Goal: Transaction & Acquisition: Purchase product/service

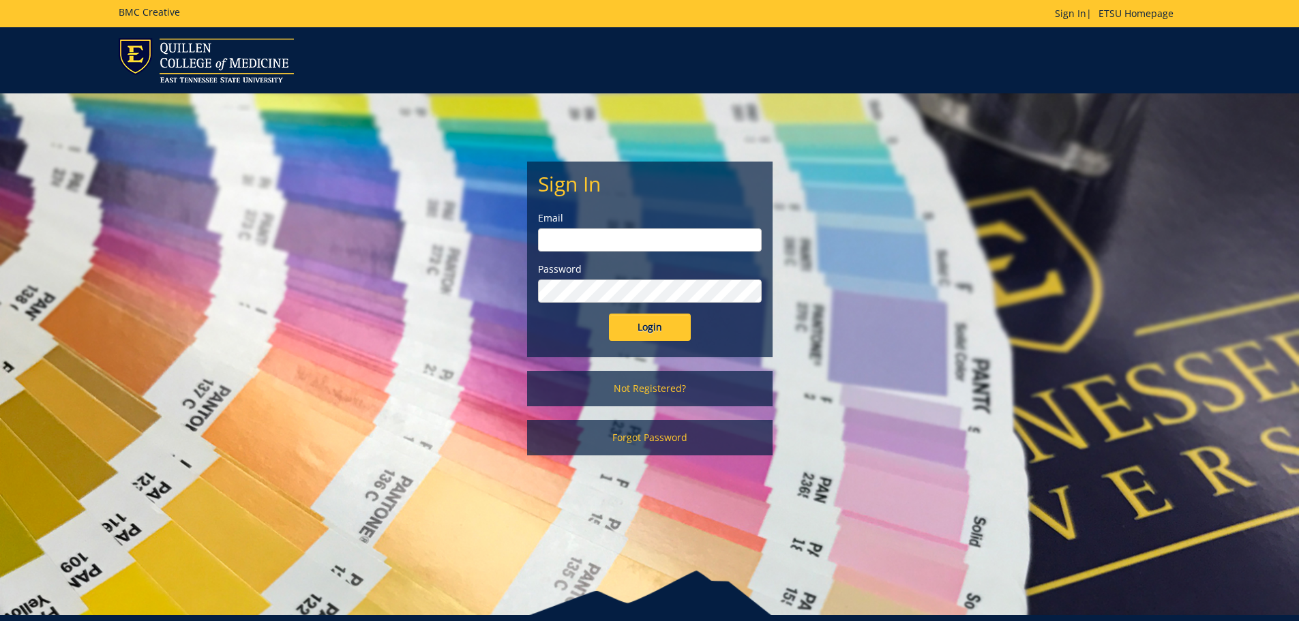
type input "[EMAIL_ADDRESS][DOMAIN_NAME]"
click at [651, 318] on input "Login" at bounding box center [650, 327] width 82 height 27
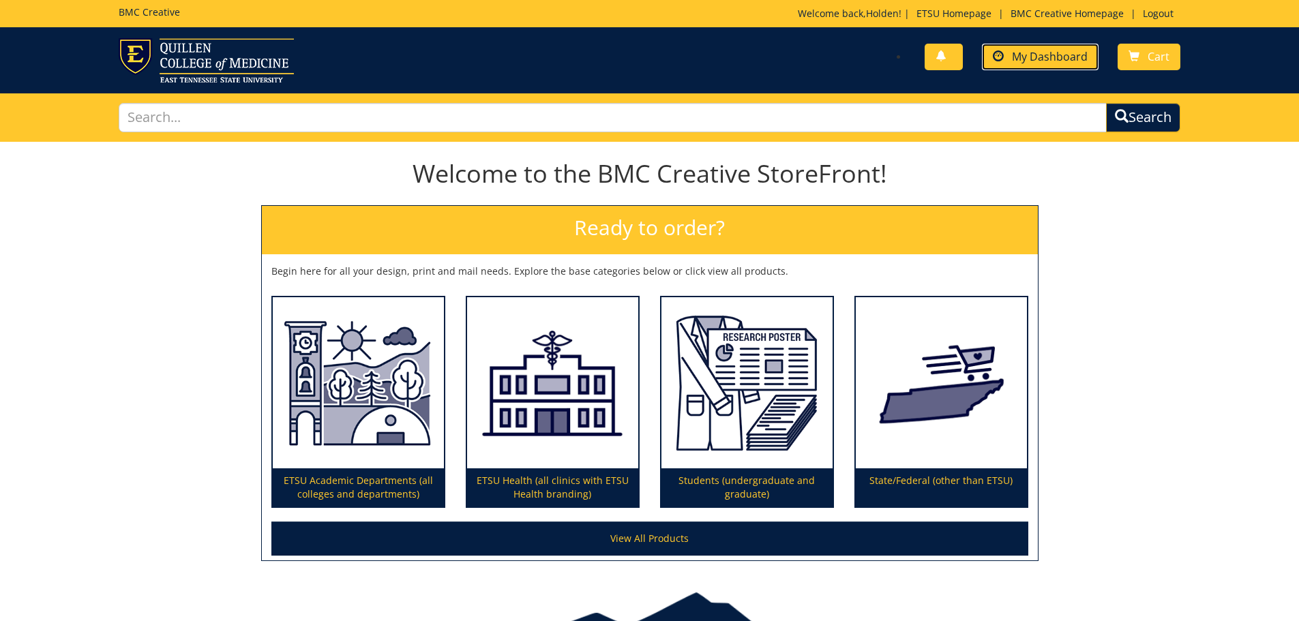
click at [1019, 61] on span "My Dashboard" at bounding box center [1050, 56] width 76 height 15
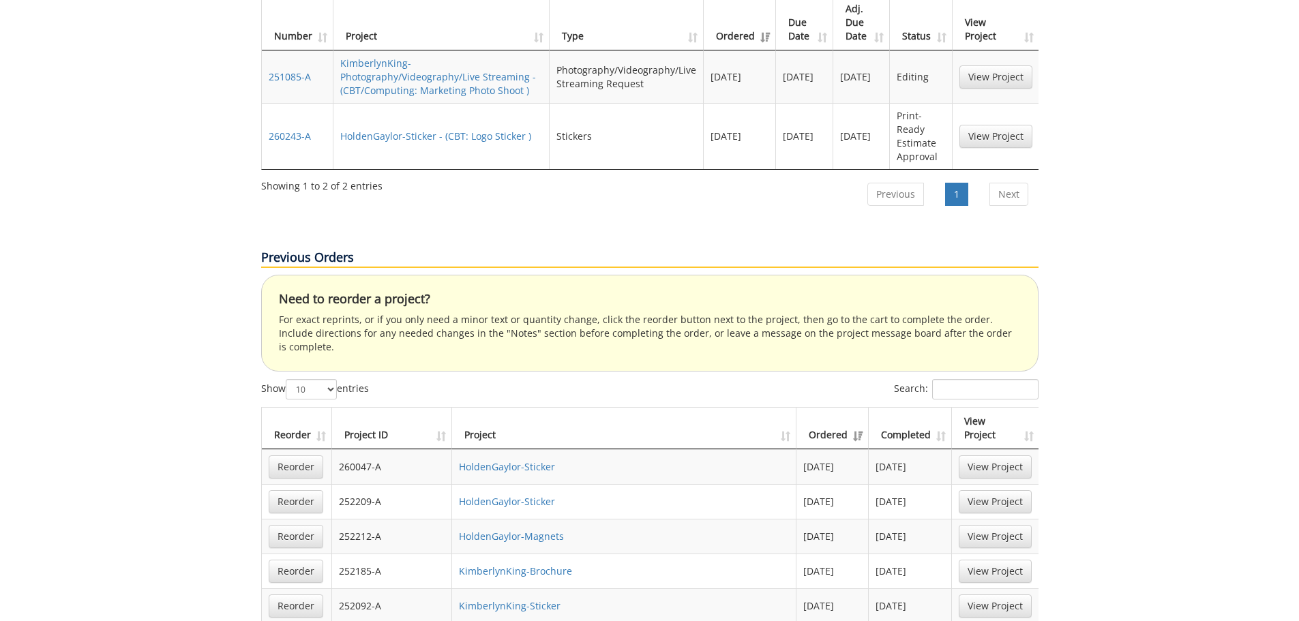
scroll to position [546, 0]
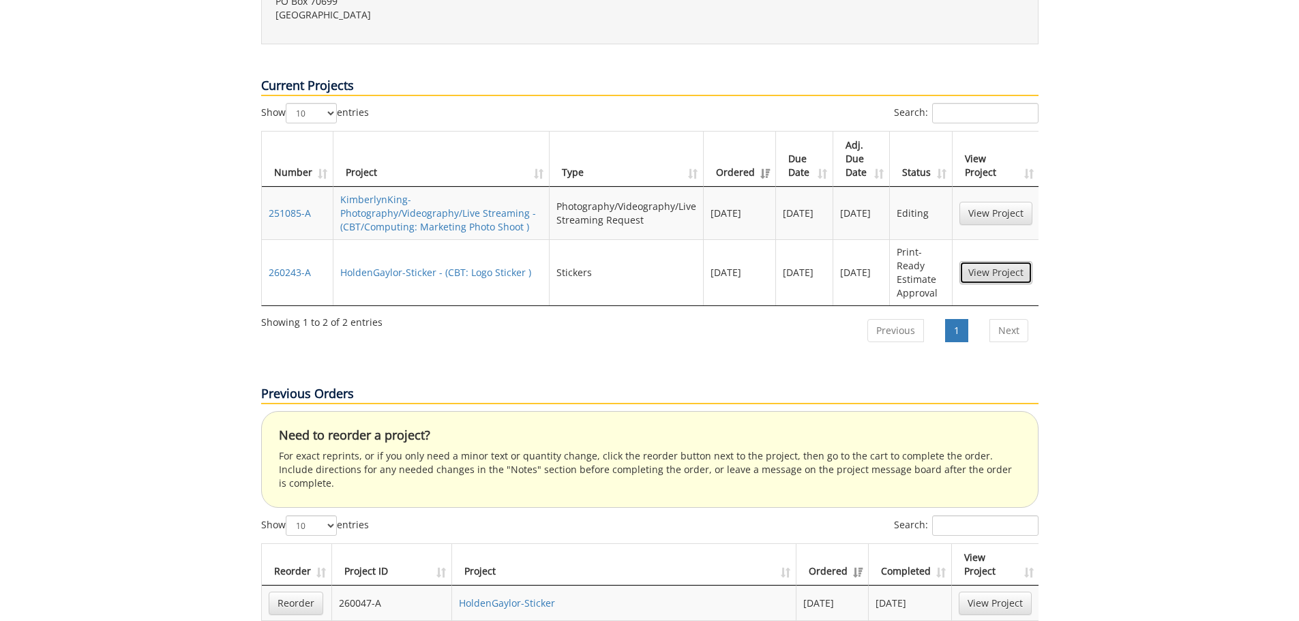
click at [990, 261] on link "View Project" at bounding box center [996, 272] width 73 height 23
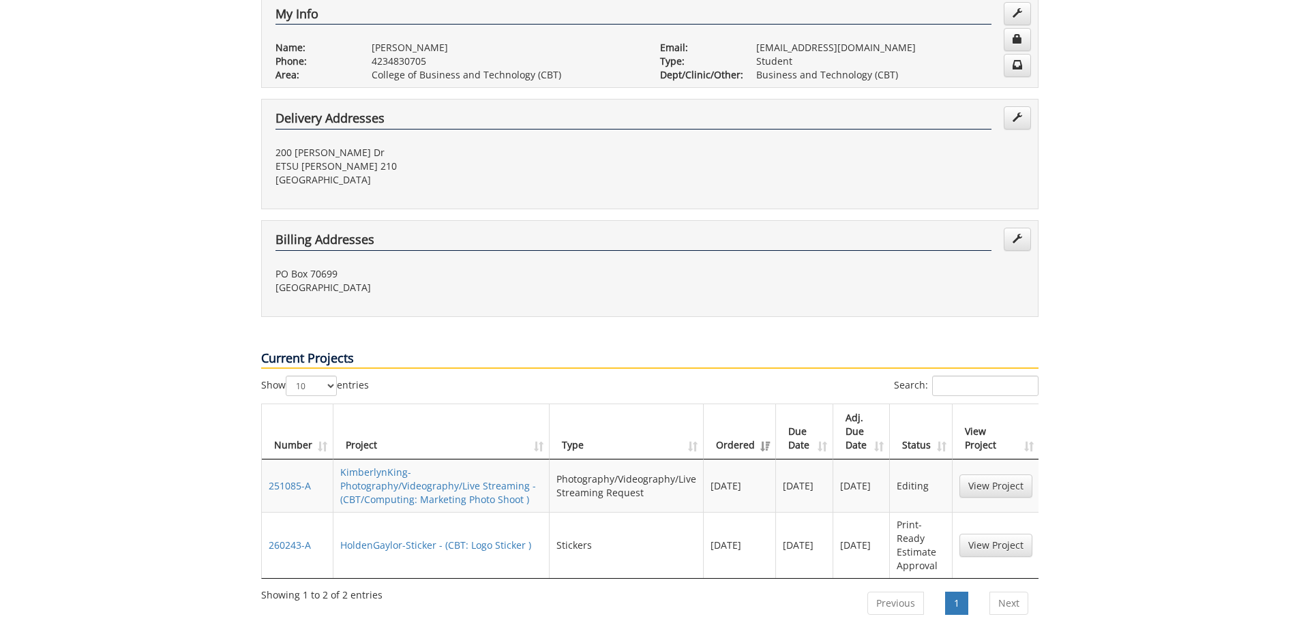
scroll to position [0, 0]
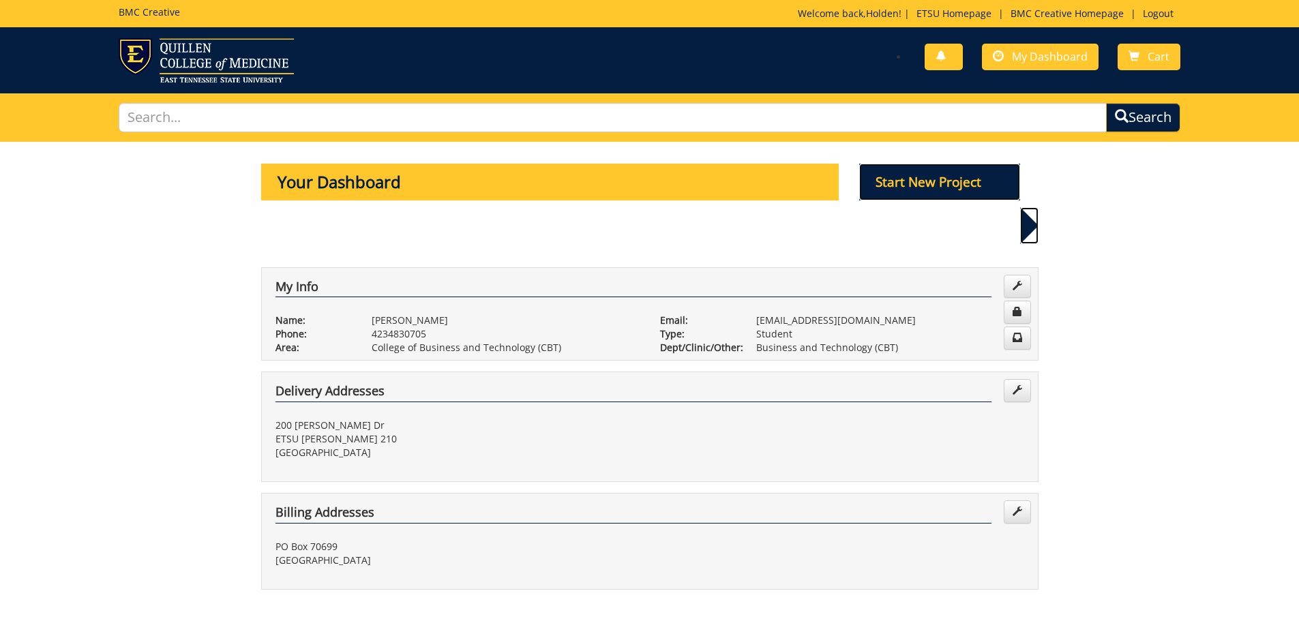
click at [973, 188] on p "Start New Project" at bounding box center [939, 182] width 161 height 37
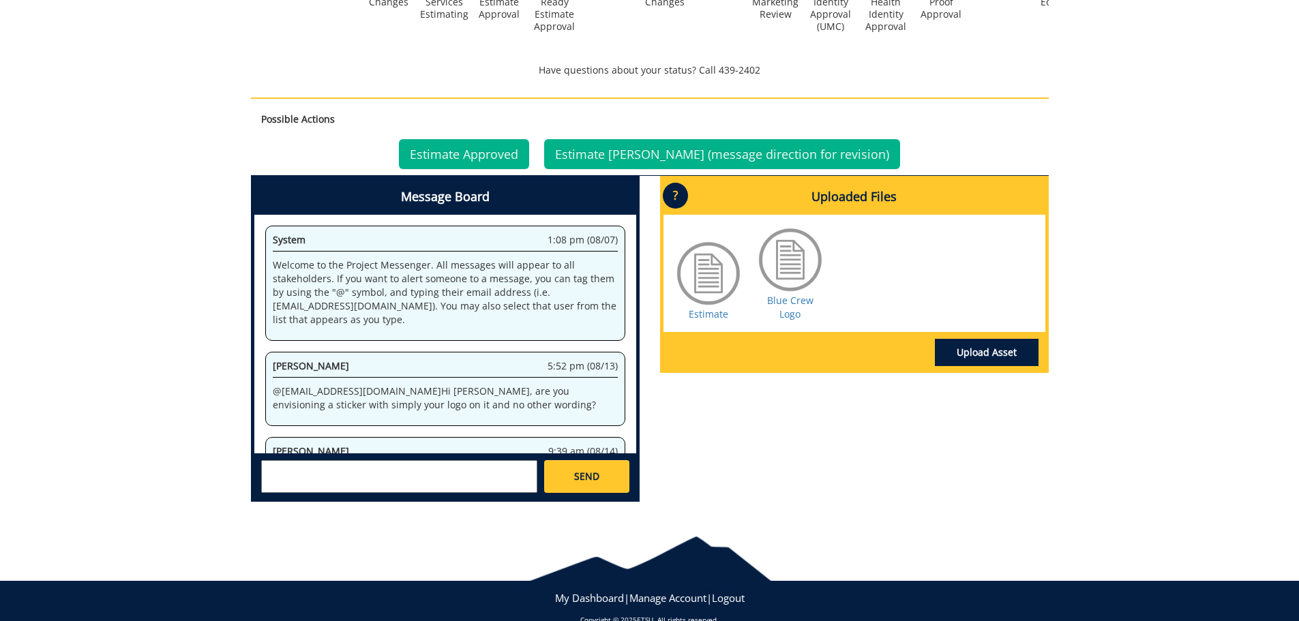
scroll to position [136, 0]
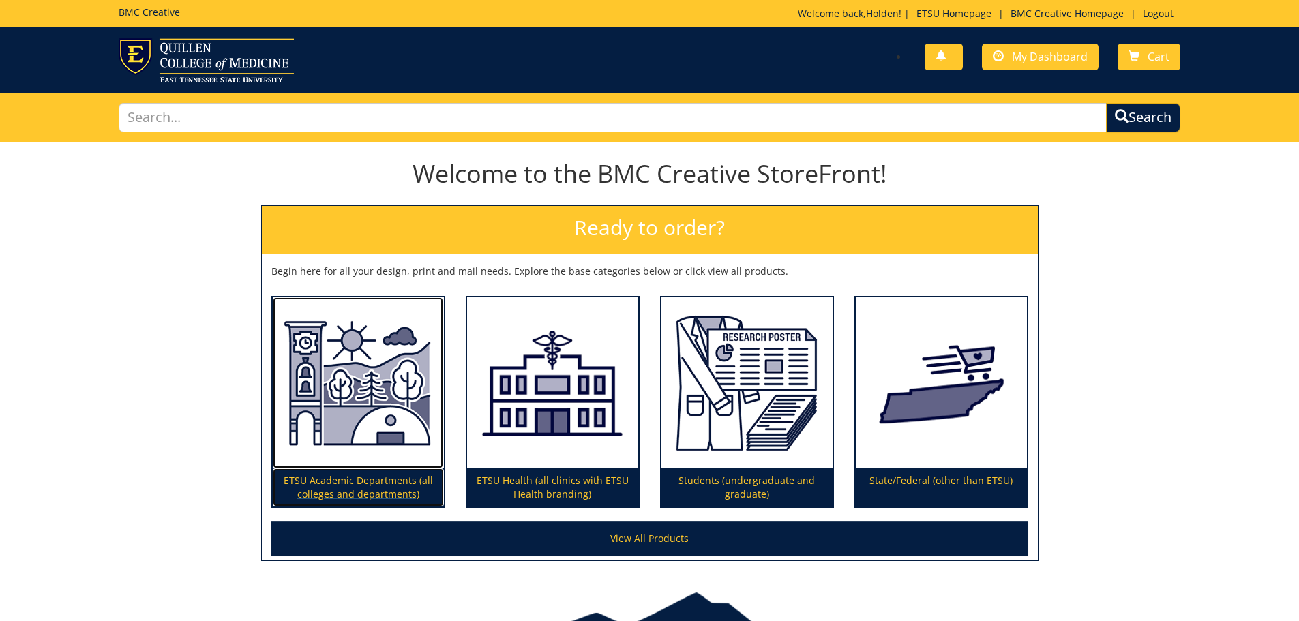
click at [311, 446] on img at bounding box center [358, 383] width 171 height 172
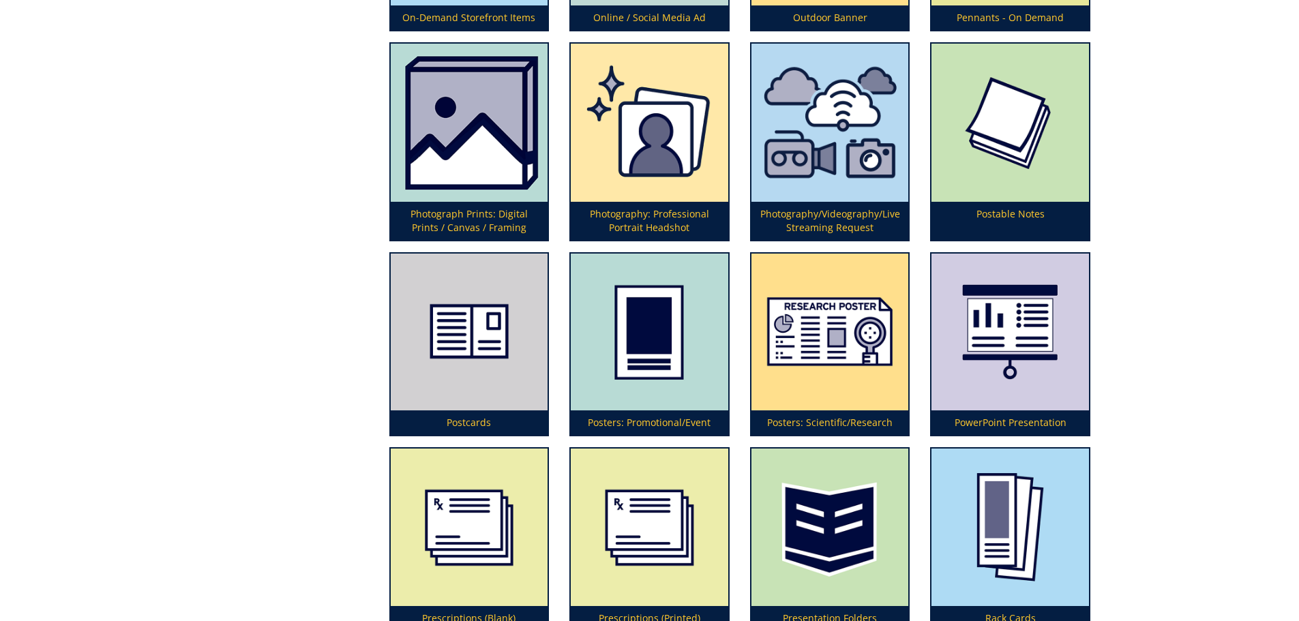
scroll to position [3614, 0]
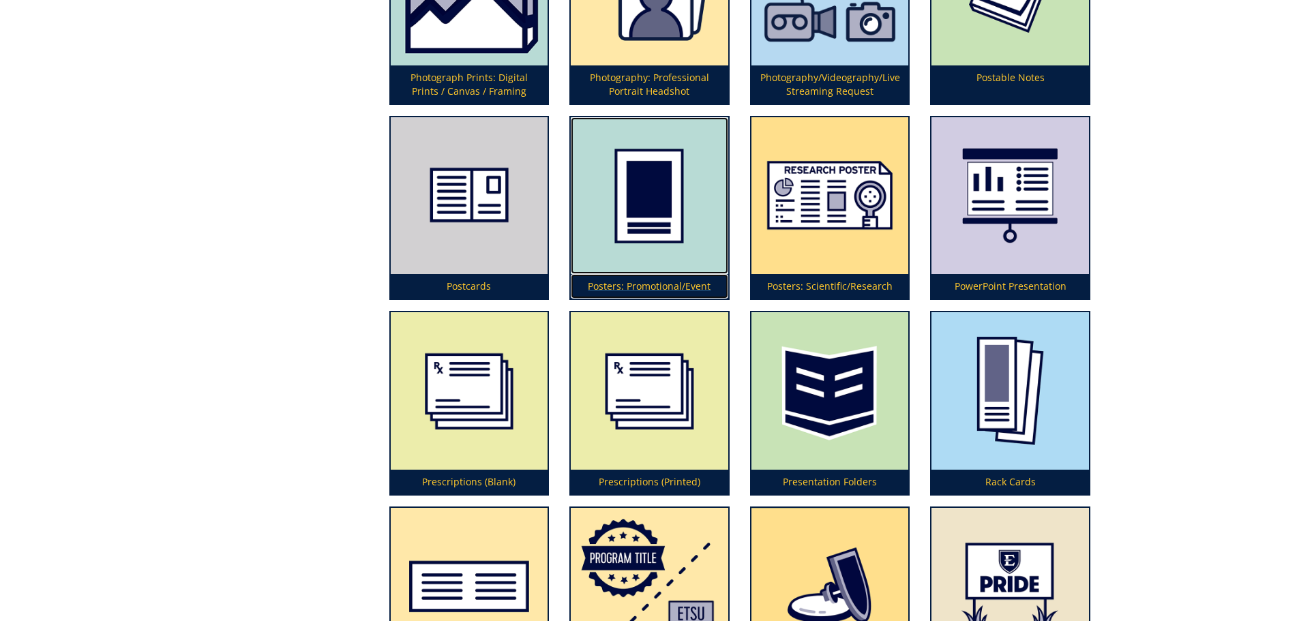
click at [657, 274] on img at bounding box center [650, 196] width 158 height 158
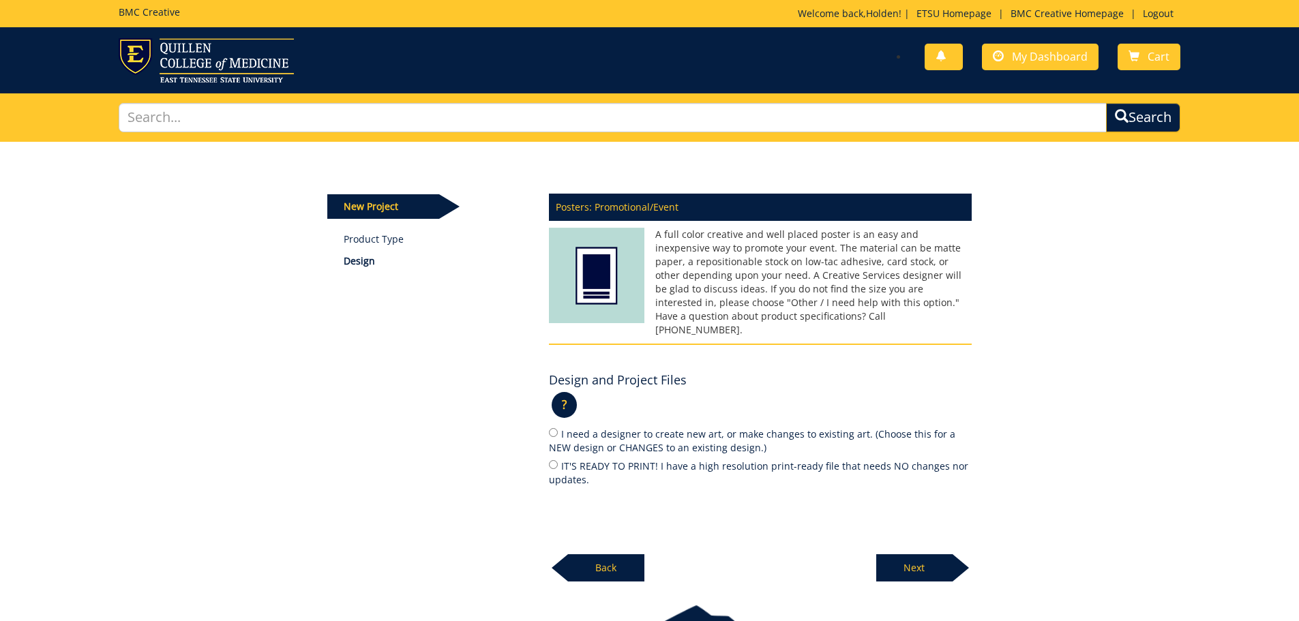
scroll to position [68, 0]
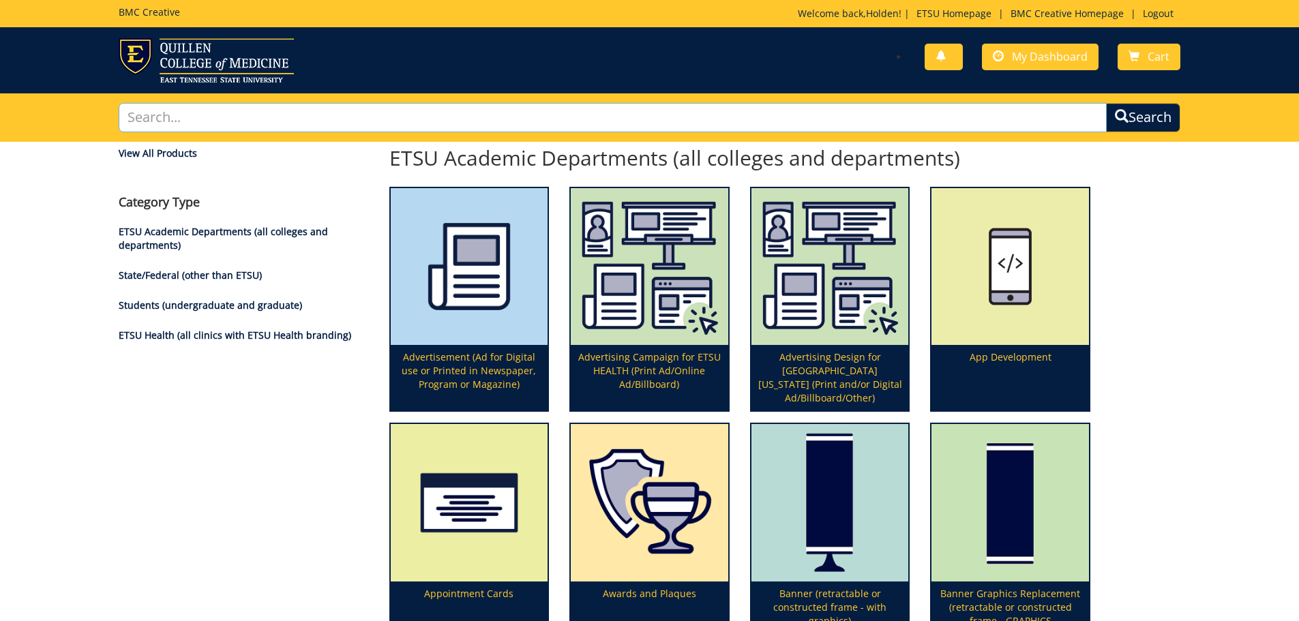
click at [684, 119] on input "text" at bounding box center [613, 117] width 989 height 29
type input "poster"
click at [1106, 103] on button "Search" at bounding box center [1143, 117] width 74 height 29
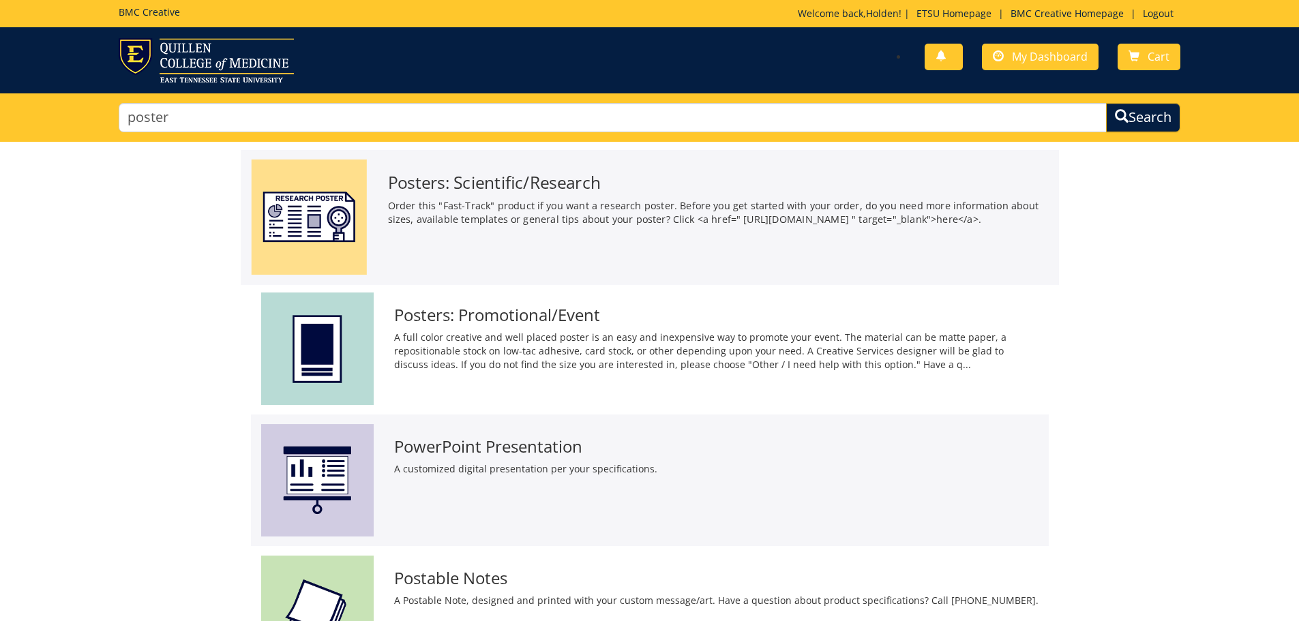
scroll to position [136, 0]
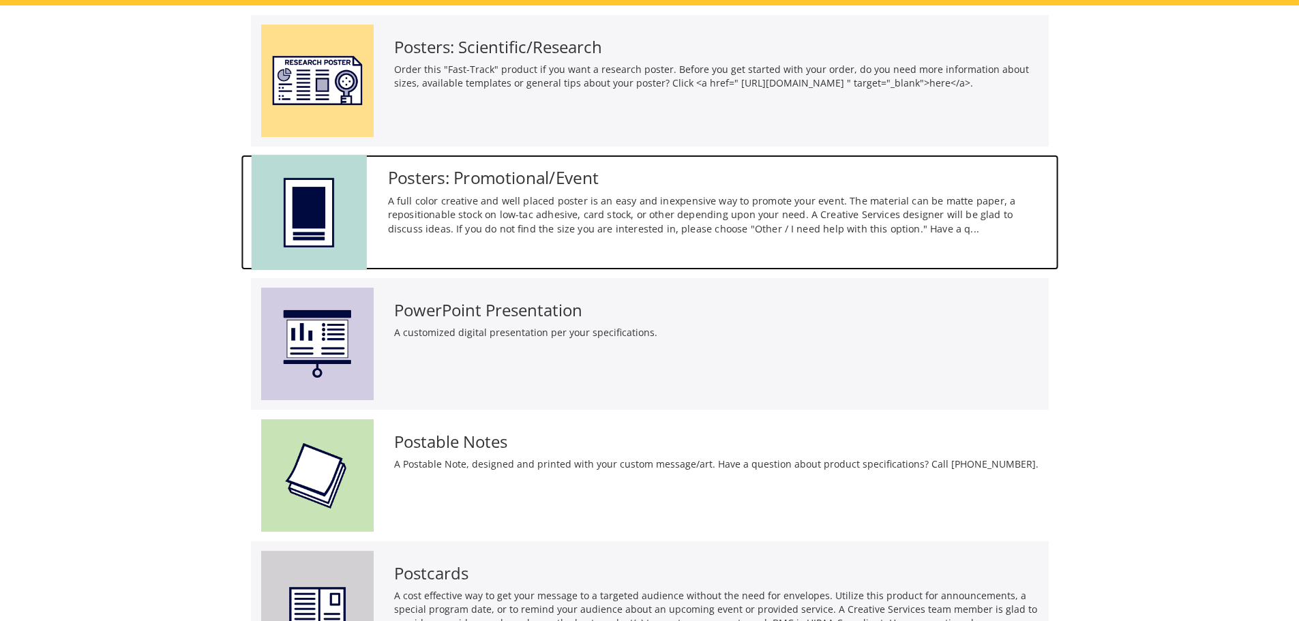
click at [504, 224] on p "A full color creative and well placed poster is an easy and inexpensive way to …" at bounding box center [717, 215] width 661 height 42
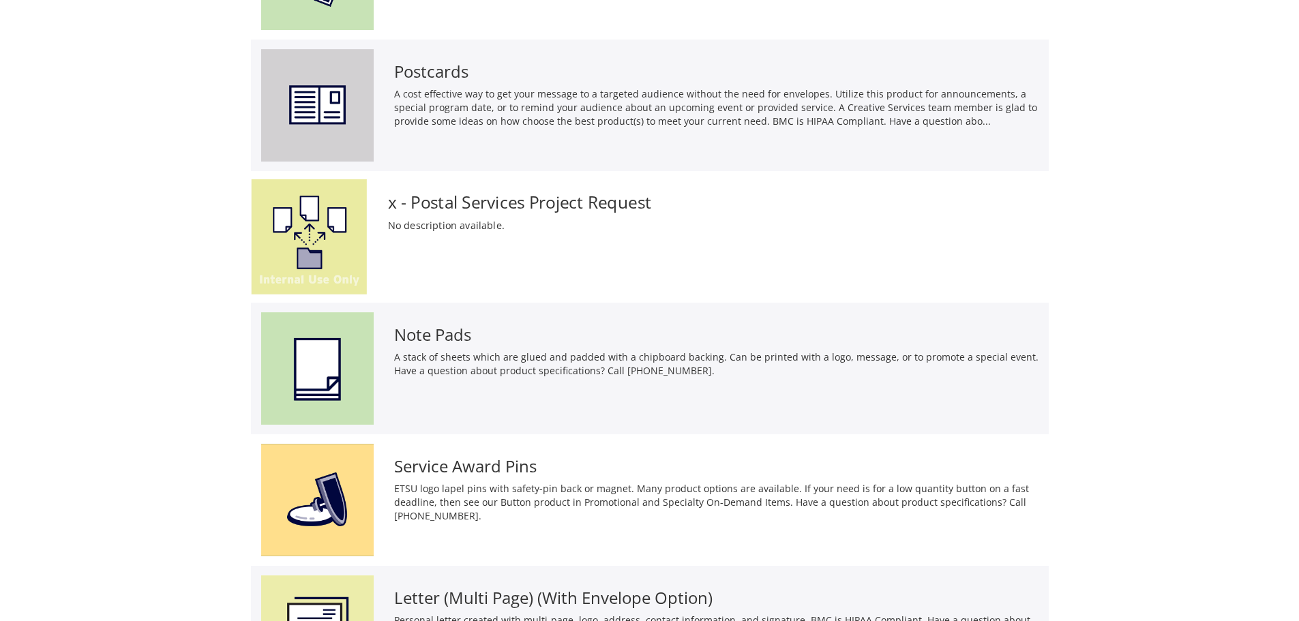
scroll to position [229, 0]
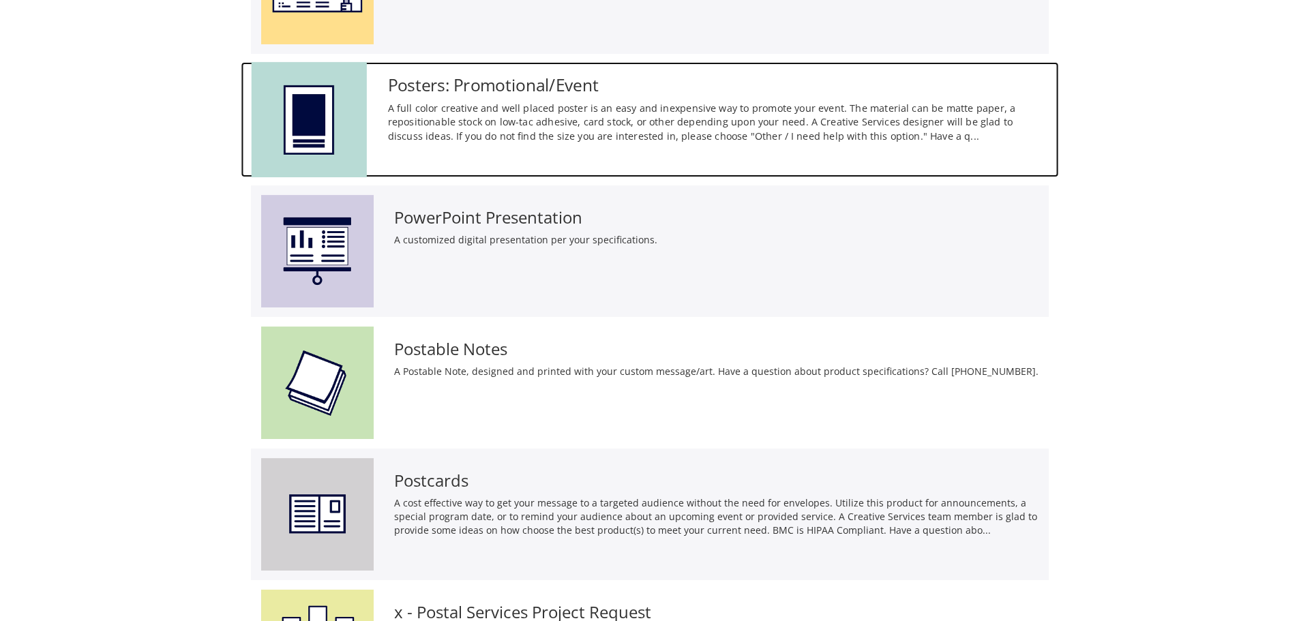
click at [490, 104] on p "A full color creative and well placed poster is an easy and inexpensive way to …" at bounding box center [717, 122] width 661 height 42
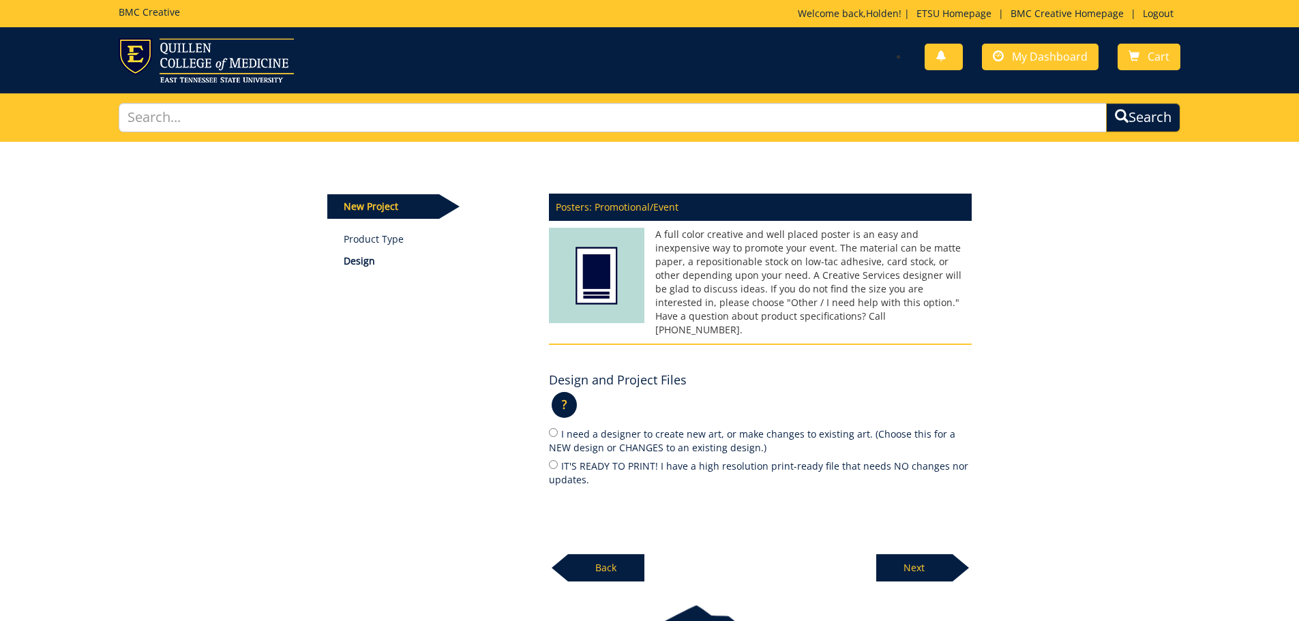
click at [644, 458] on label "IT'S READY TO PRINT! I have a high resolution print-ready file that needs NO ch…" at bounding box center [760, 472] width 423 height 29
click at [558, 460] on input "IT'S READY TO PRINT! I have a high resolution print-ready file that needs NO ch…" at bounding box center [553, 464] width 9 height 9
radio input "true"
click at [907, 554] on p "Next" at bounding box center [914, 567] width 76 height 27
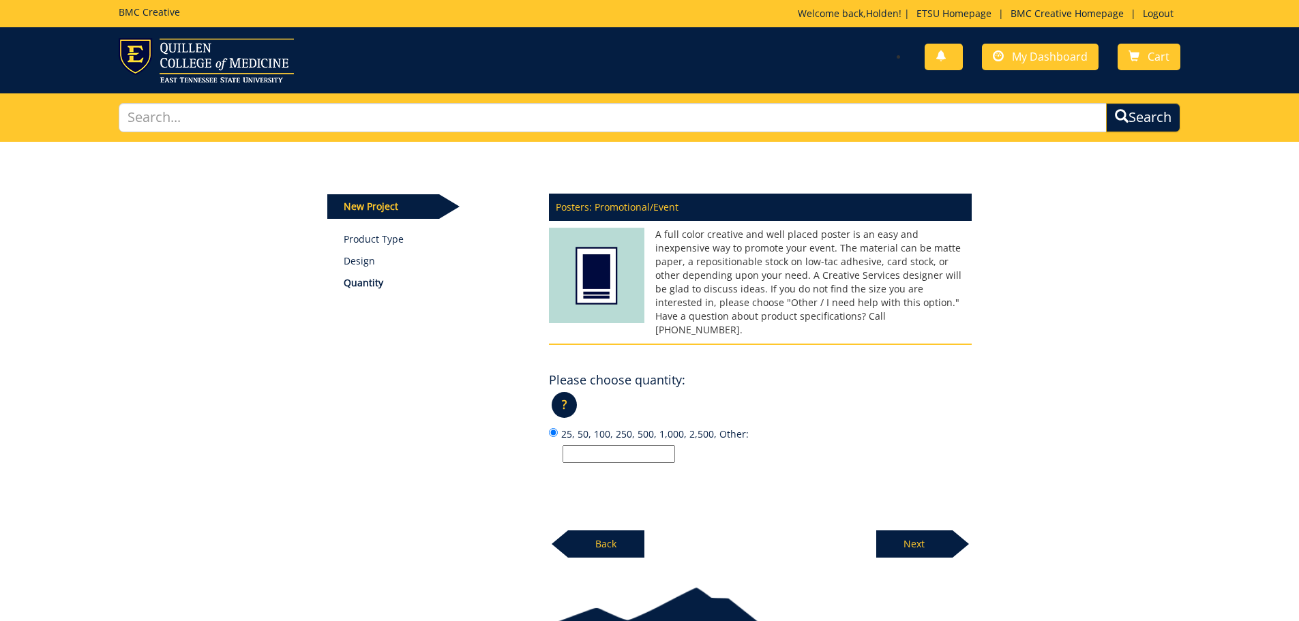
click at [650, 445] on input "25, 50, 100, 250, 500, 1,000, 2,500, Other:" at bounding box center [619, 454] width 113 height 18
type input "1"
click at [919, 411] on div "? × How do I choose quantity?: Standard quantities are listed and indicate pric…" at bounding box center [760, 410] width 423 height 33
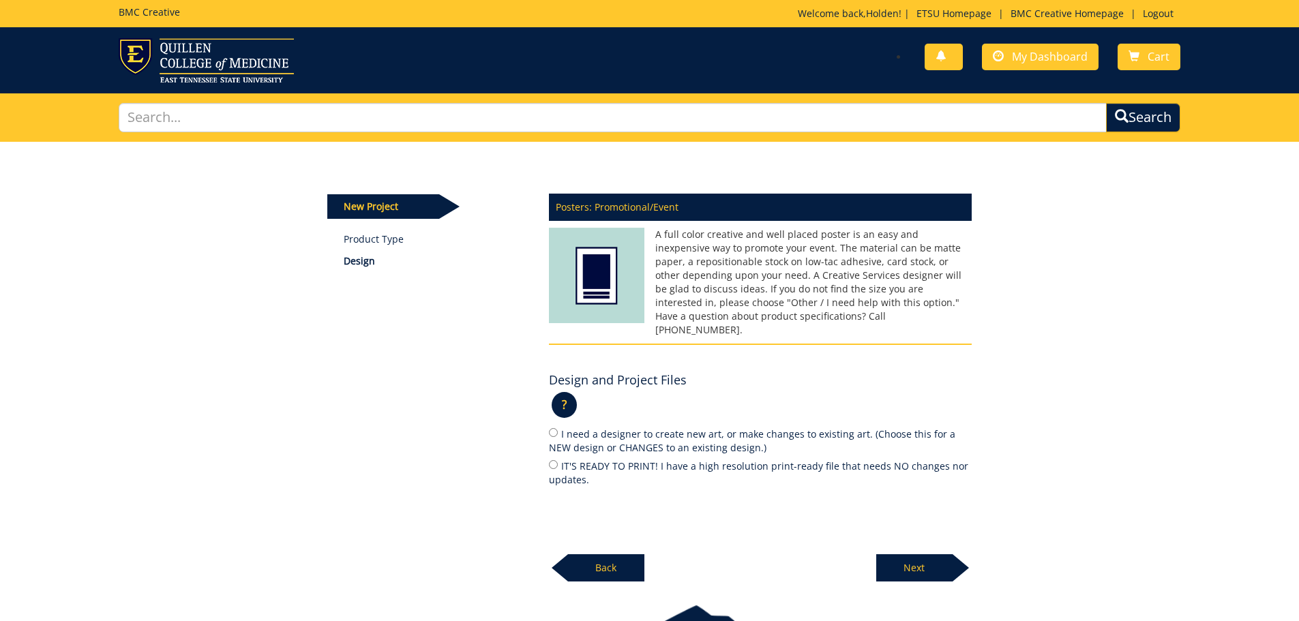
click at [637, 458] on label "IT'S READY TO PRINT! I have a high resolution print-ready file that needs NO ch…" at bounding box center [760, 472] width 423 height 29
click at [558, 460] on input "IT'S READY TO PRINT! I have a high resolution print-ready file that needs NO ch…" at bounding box center [553, 464] width 9 height 9
radio input "true"
click at [892, 563] on p "Next" at bounding box center [914, 567] width 76 height 27
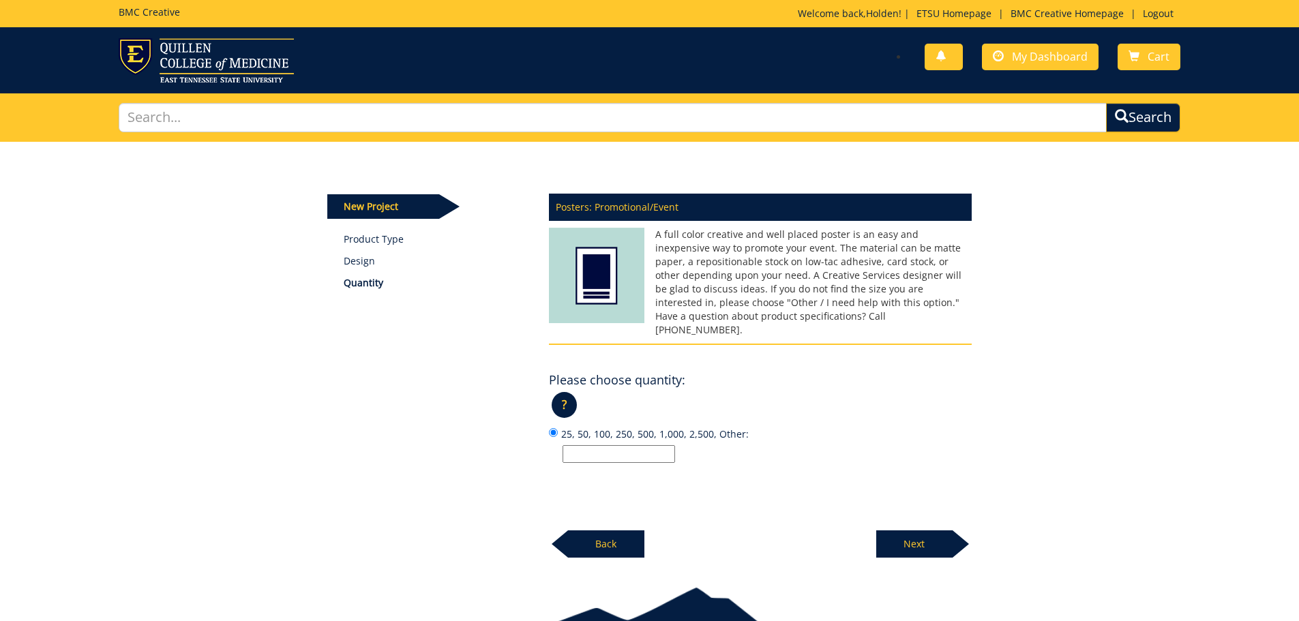
click at [595, 445] on input "25, 50, 100, 250, 500, 1,000, 2,500, Other:" at bounding box center [619, 454] width 113 height 18
type input "1"
click at [922, 449] on p "1" at bounding box center [767, 454] width 409 height 18
click at [558, 437] on input "25, 50, 100, 250, 500, 1,000, 2,500, Other: 1" at bounding box center [553, 432] width 9 height 9
click at [929, 531] on p "Next" at bounding box center [914, 544] width 76 height 27
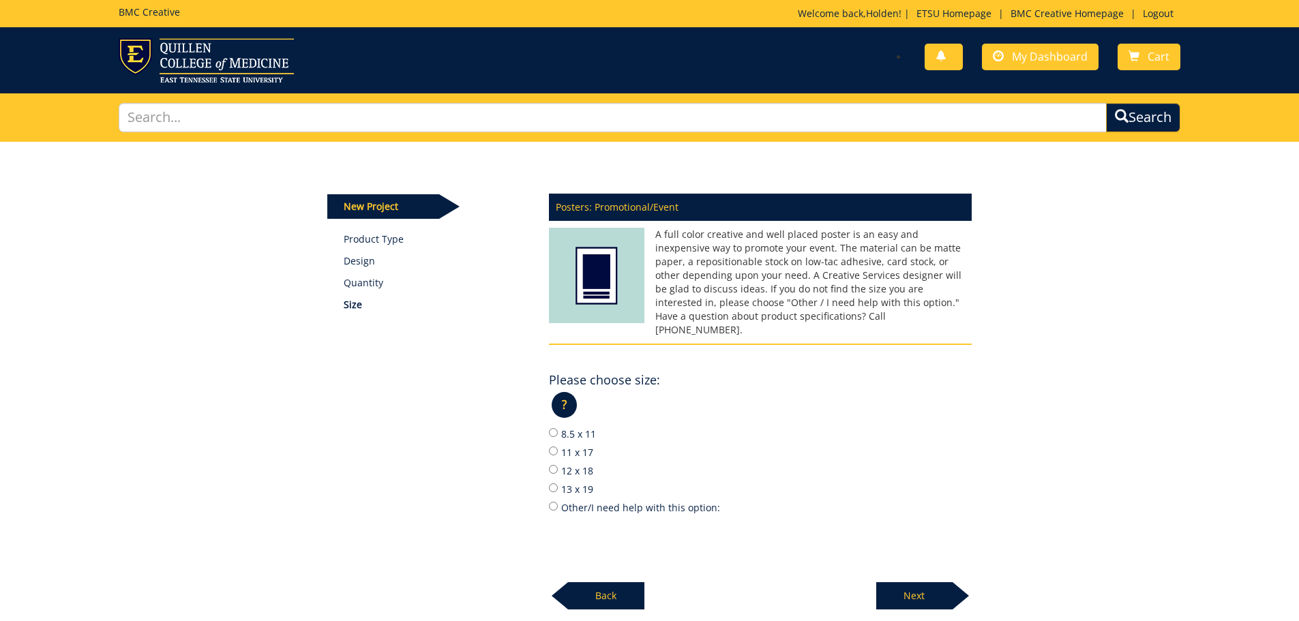
click at [611, 500] on label "Other/I need help with this option:" at bounding box center [760, 507] width 423 height 15
click at [558, 502] on input "Other/I need help with this option:" at bounding box center [553, 506] width 9 height 9
radio input "true"
click at [611, 500] on label "Other/I need help with this option:" at bounding box center [760, 507] width 423 height 15
click at [558, 502] on input "Other/I need help with this option:" at bounding box center [553, 506] width 9 height 9
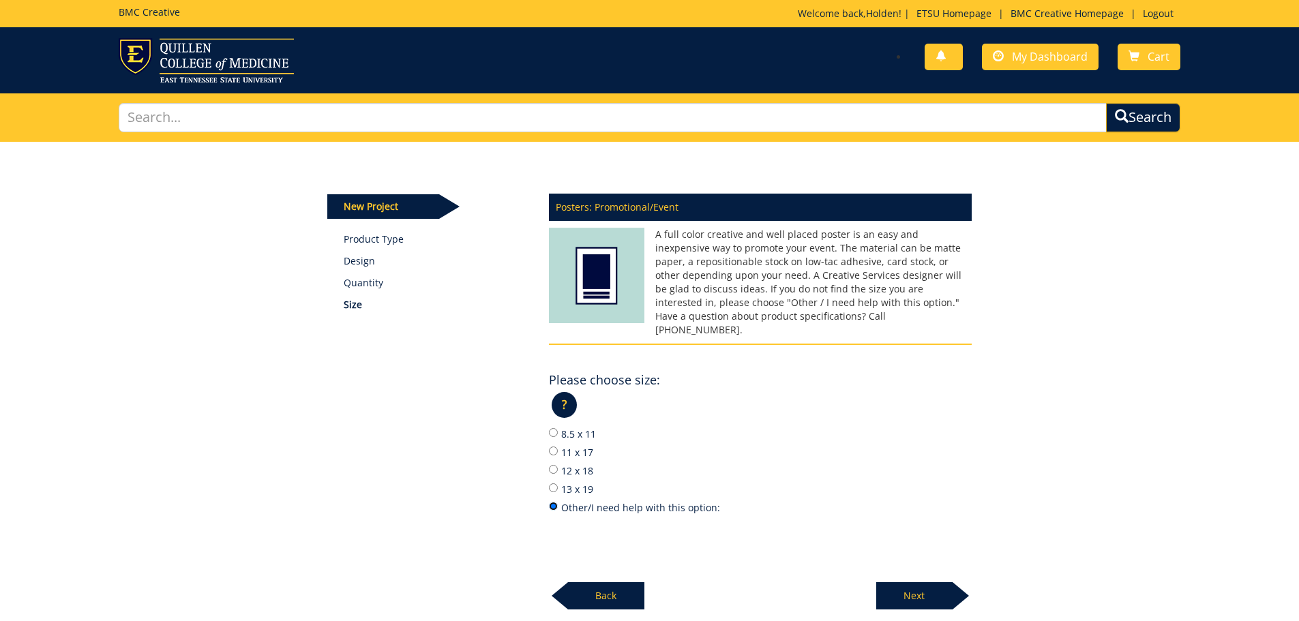
scroll to position [68, 0]
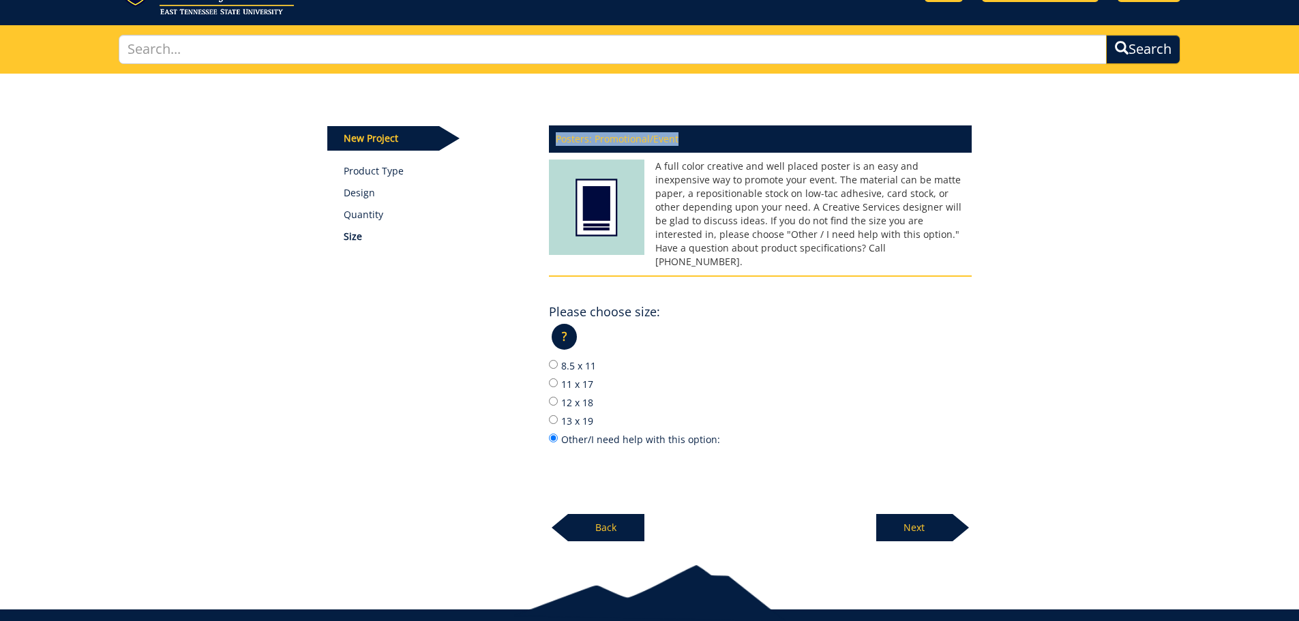
drag, startPoint x: 697, startPoint y: 141, endPoint x: 547, endPoint y: 145, distance: 150.1
click at [547, 145] on div "Posters: Promotional/Event A full color creative and well placed poster is an e…" at bounding box center [760, 329] width 443 height 425
click at [689, 139] on p "Posters: Promotional/Event" at bounding box center [760, 138] width 423 height 27
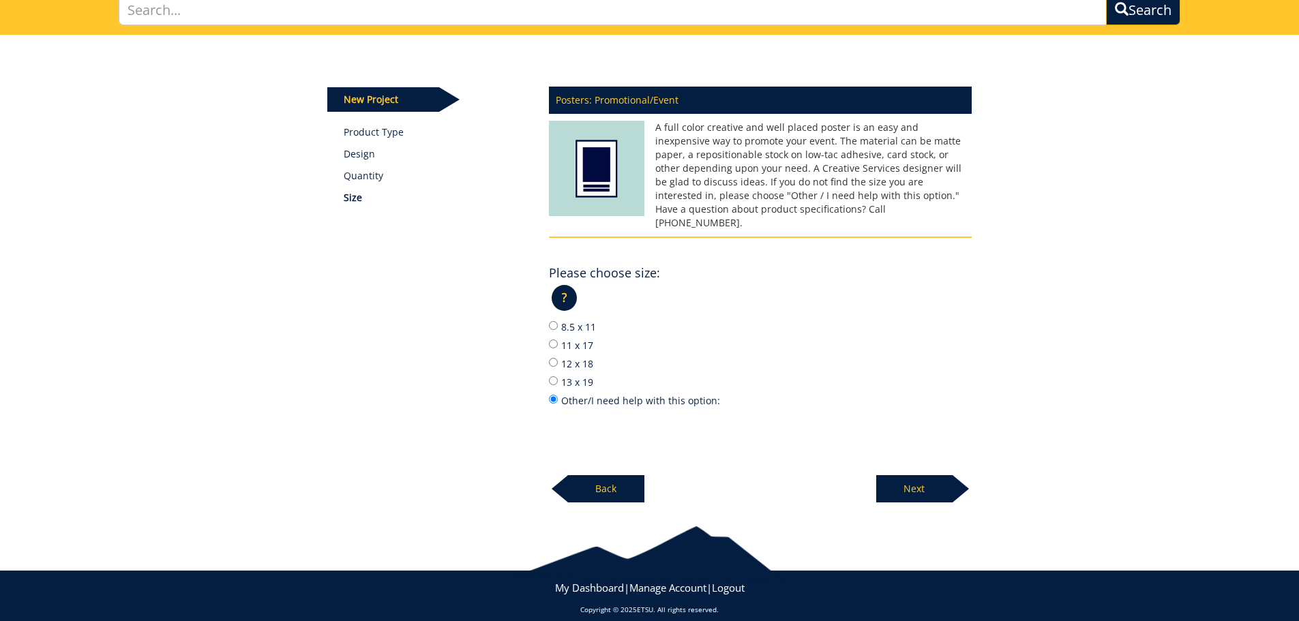
scroll to position [0, 0]
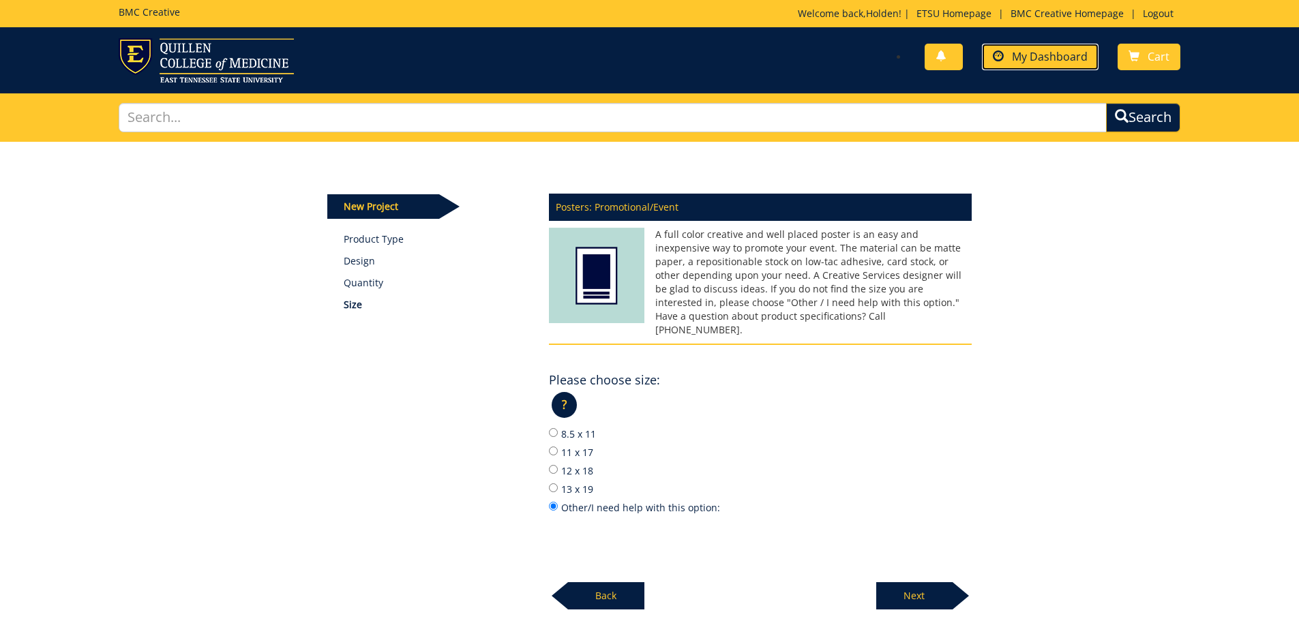
click at [1073, 59] on span "My Dashboard" at bounding box center [1050, 56] width 76 height 15
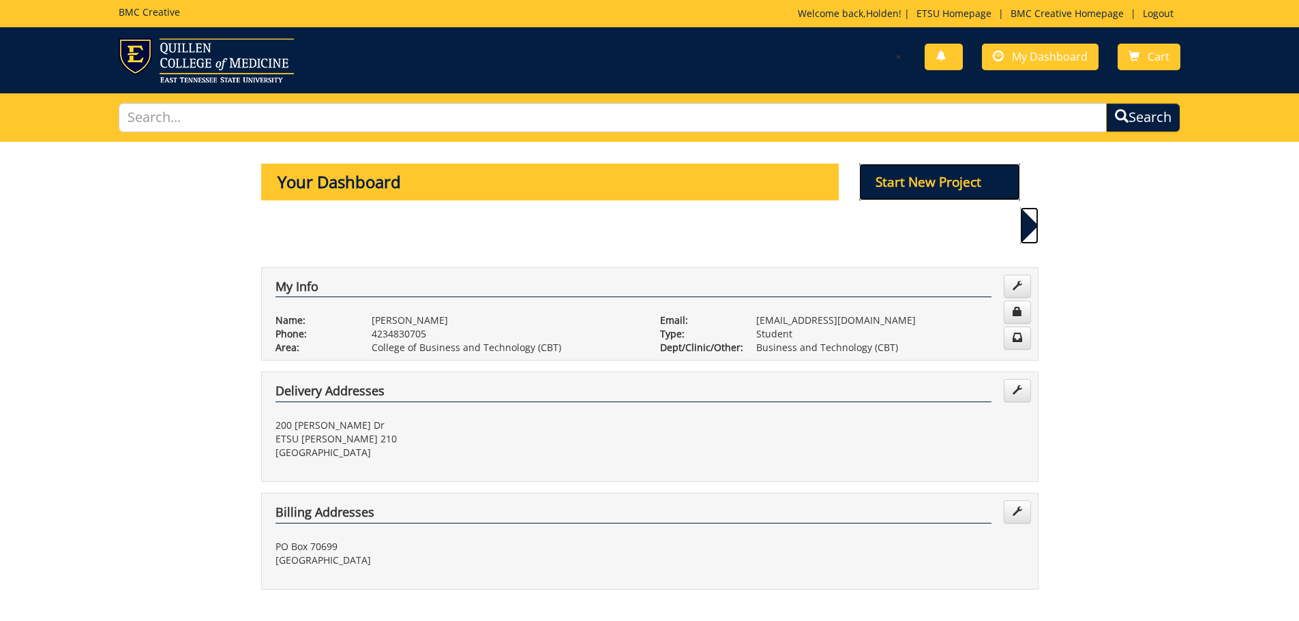
click at [996, 184] on p "Start New Project" at bounding box center [939, 182] width 161 height 37
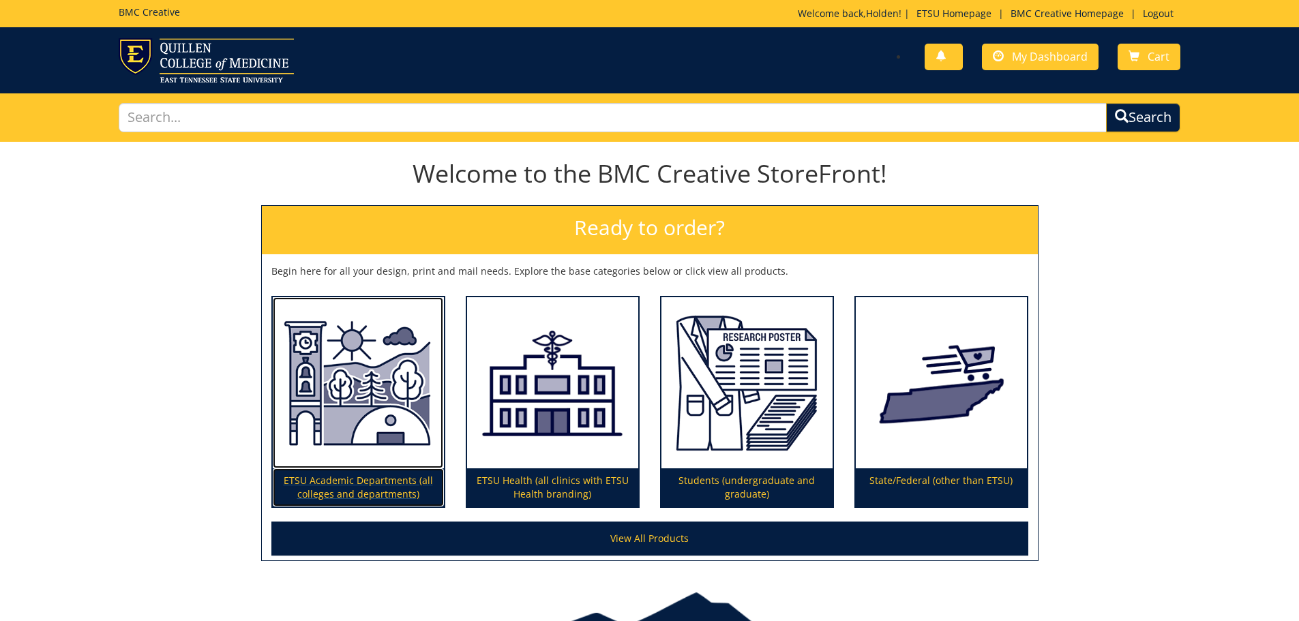
click at [405, 421] on img at bounding box center [358, 383] width 171 height 172
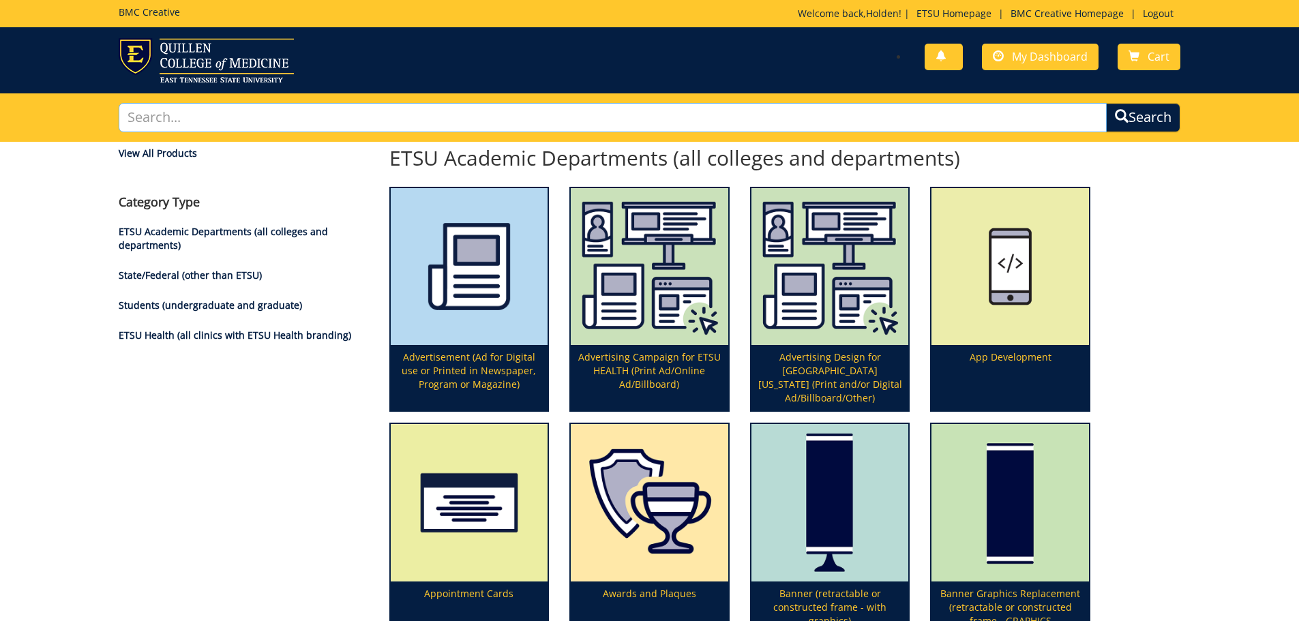
click at [426, 115] on input "text" at bounding box center [613, 117] width 989 height 29
type input "poster"
click at [1106, 103] on button "Search" at bounding box center [1143, 117] width 74 height 29
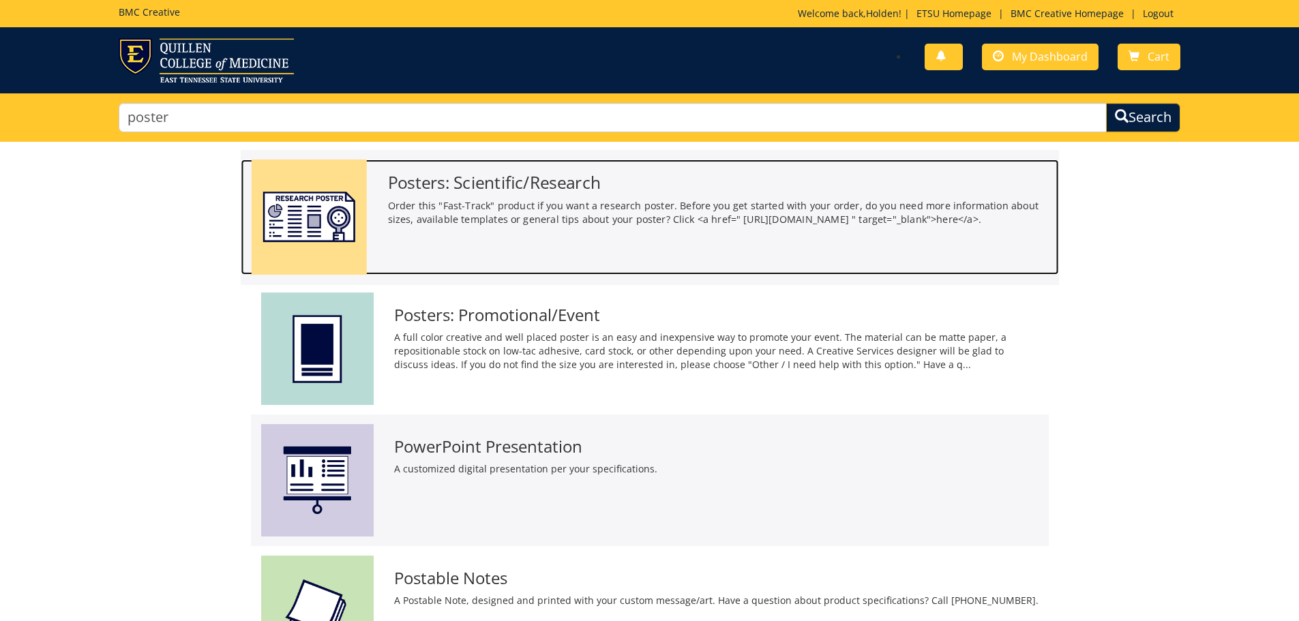
click at [856, 213] on p "Order this "Fast-Track" product if you want a research poster. Before you get s…" at bounding box center [717, 212] width 661 height 28
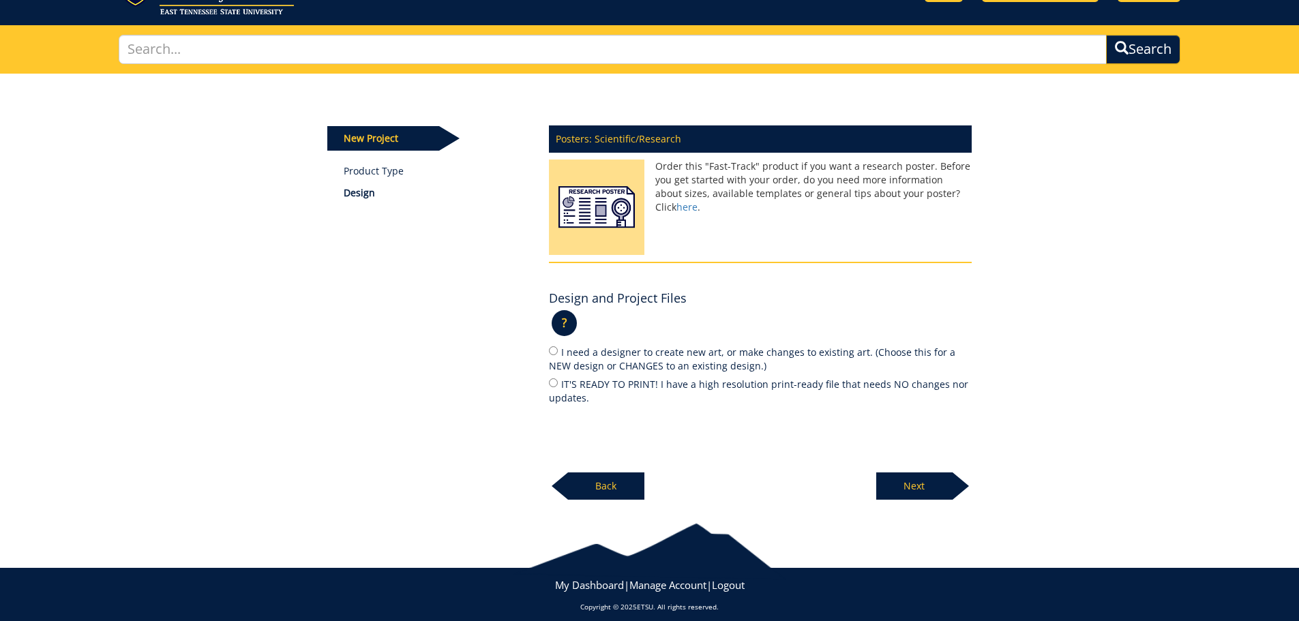
scroll to position [79, 0]
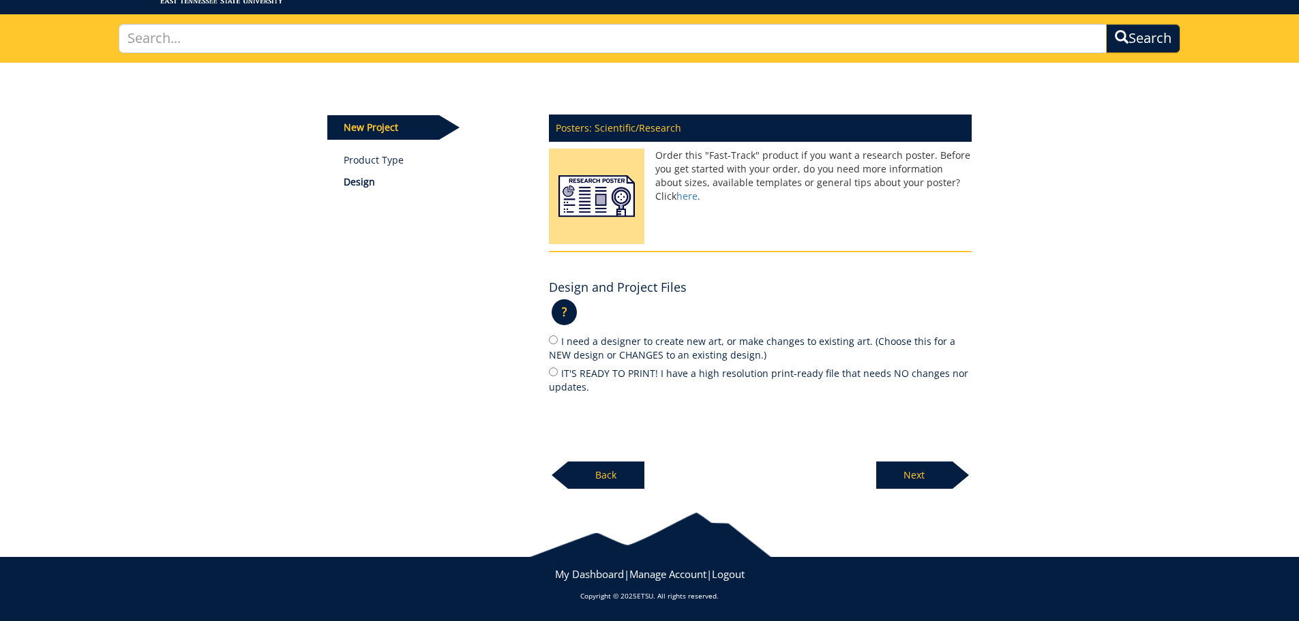
click at [670, 372] on label "IT'S READY TO PRINT! I have a high resolution print-ready file that needs NO ch…" at bounding box center [760, 380] width 423 height 29
click at [558, 372] on input "IT'S READY TO PRINT! I have a high resolution print-ready file that needs NO ch…" at bounding box center [553, 372] width 9 height 9
radio input "true"
click at [930, 476] on p "Next" at bounding box center [914, 475] width 76 height 27
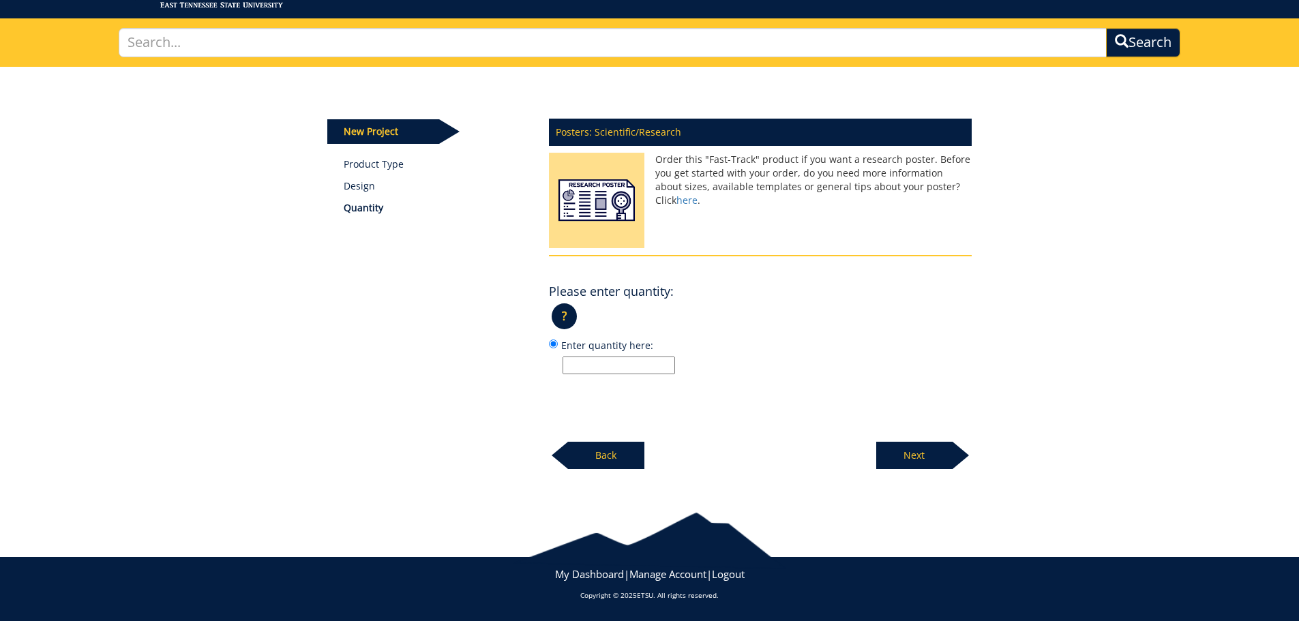
scroll to position [75, 0]
click at [637, 366] on input "Enter quantity here:" at bounding box center [619, 366] width 113 height 18
type input "1"
click at [850, 345] on label "Enter quantity here: 1" at bounding box center [760, 356] width 423 height 37
click at [558, 345] on input "Enter quantity here: 1" at bounding box center [553, 344] width 9 height 9
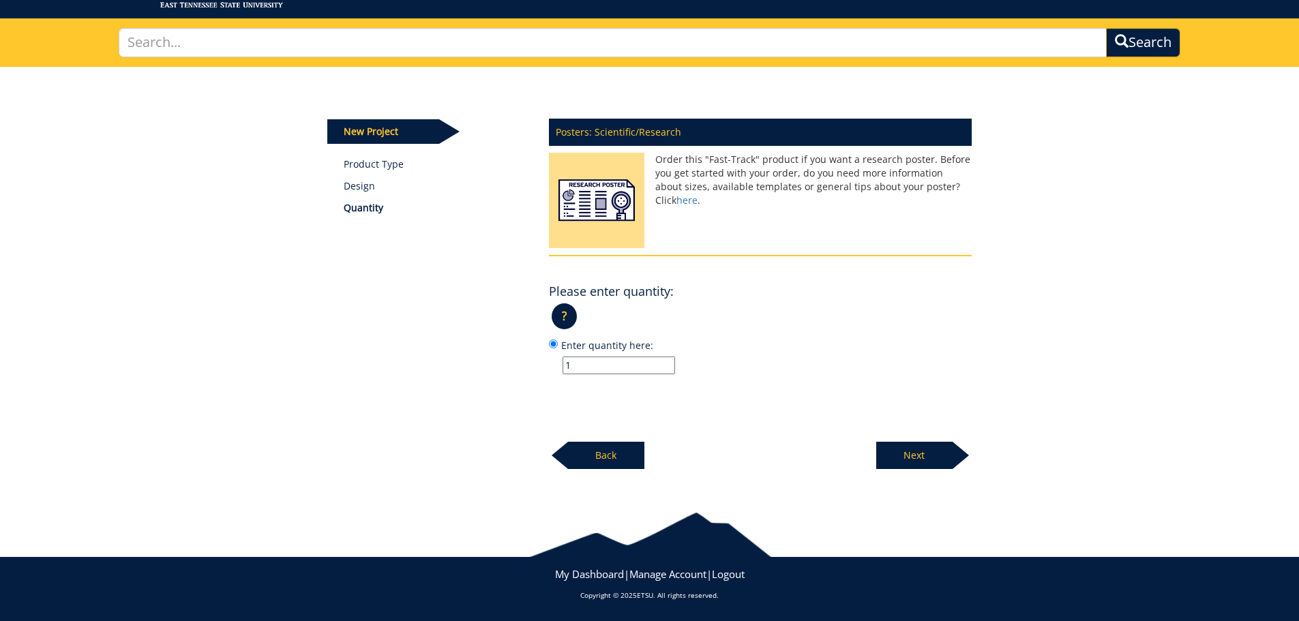
click at [900, 458] on p "Next" at bounding box center [914, 455] width 76 height 27
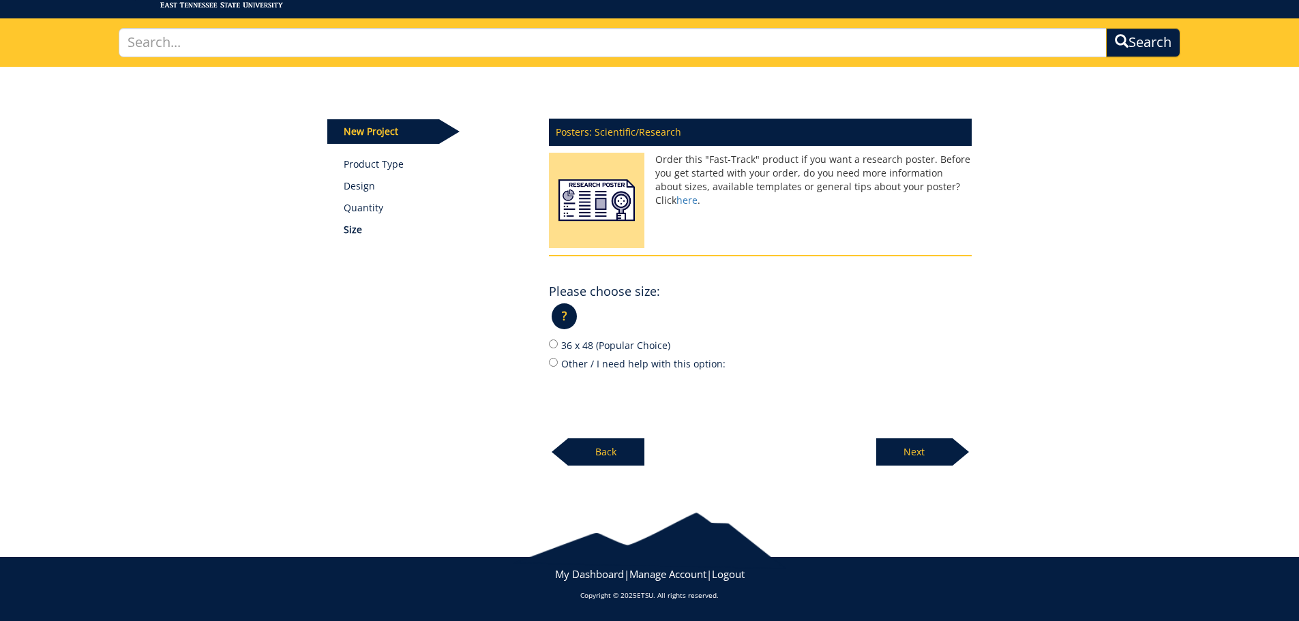
click at [636, 363] on label "Other / I need help with this option:" at bounding box center [760, 363] width 423 height 15
click at [558, 363] on input "Other / I need help with this option:" at bounding box center [553, 362] width 9 height 9
radio input "true"
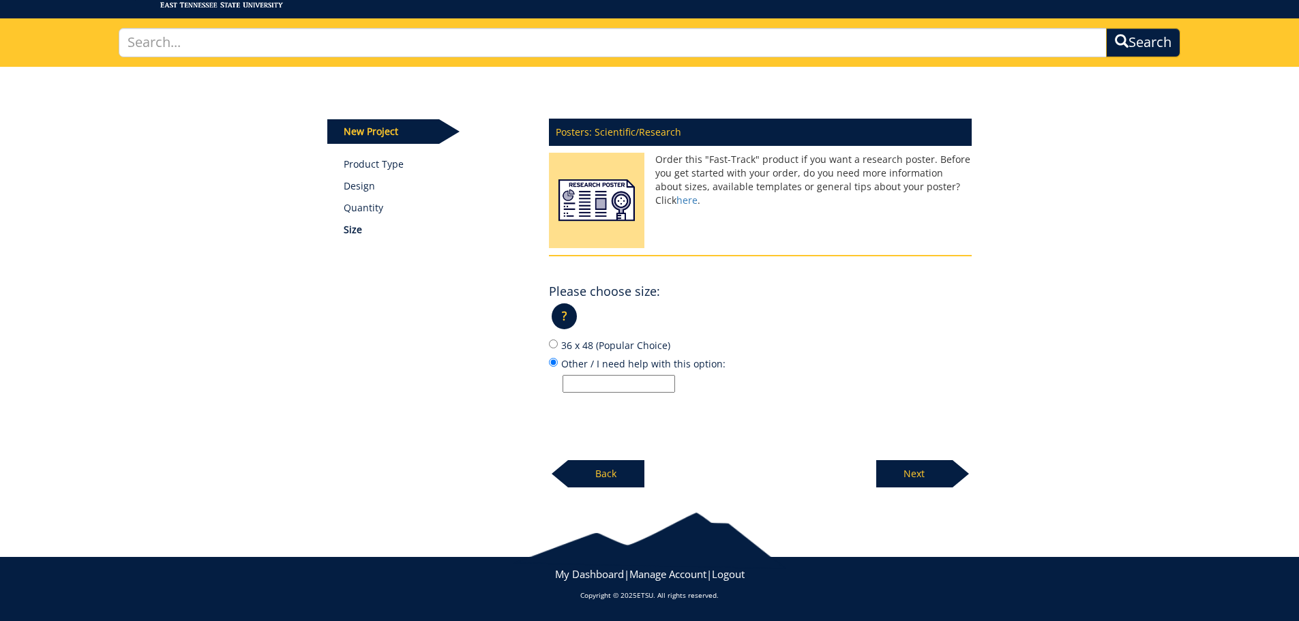
click at [612, 387] on input "Other / I need help with this option:" at bounding box center [619, 384] width 113 height 18
type input "30x40"
click at [896, 216] on div at bounding box center [760, 234] width 423 height 41
click at [934, 484] on p "Next" at bounding box center [914, 473] width 76 height 27
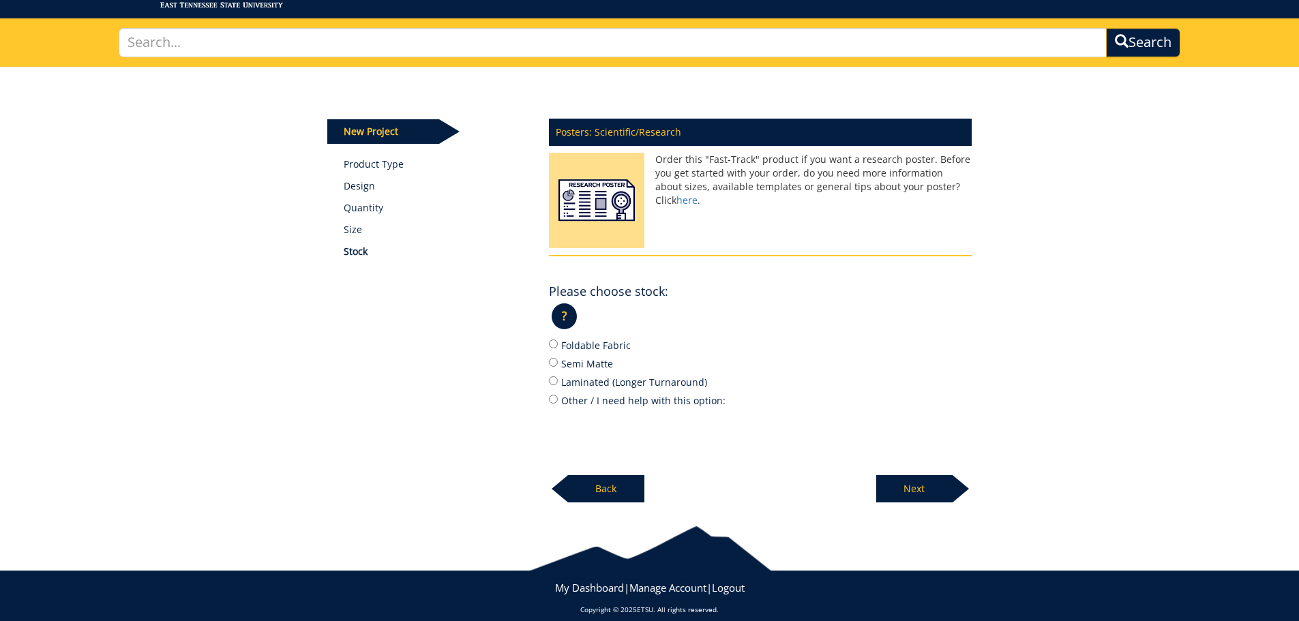
click at [624, 404] on label "Other / I need help with this option:" at bounding box center [760, 400] width 423 height 15
click at [558, 404] on input "Other / I need help with this option:" at bounding box center [553, 399] width 9 height 9
radio input "true"
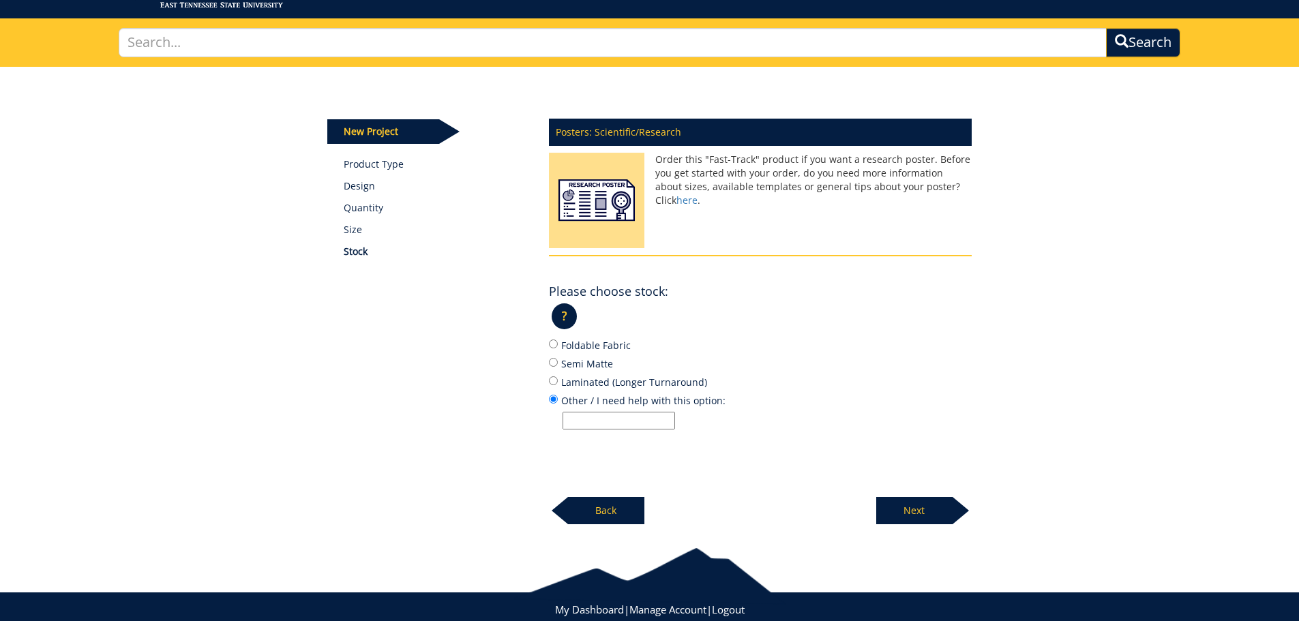
click at [624, 415] on input "Other / I need help with this option:" at bounding box center [619, 421] width 113 height 18
type input "Paper - will be in one of the clear poster hangers on wall"
click at [886, 509] on p "Next" at bounding box center [914, 510] width 76 height 27
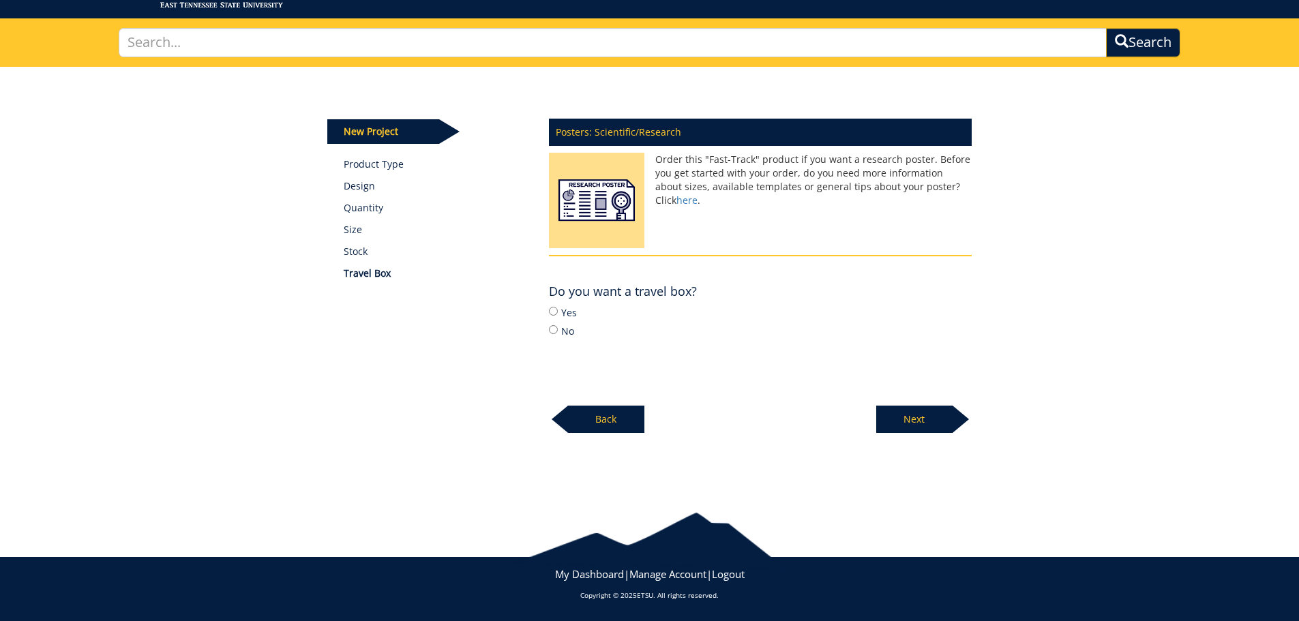
click at [565, 328] on label "No" at bounding box center [760, 330] width 423 height 15
click at [558, 328] on input "No" at bounding box center [553, 329] width 9 height 9
radio input "true"
click at [893, 411] on p "Next" at bounding box center [914, 419] width 76 height 27
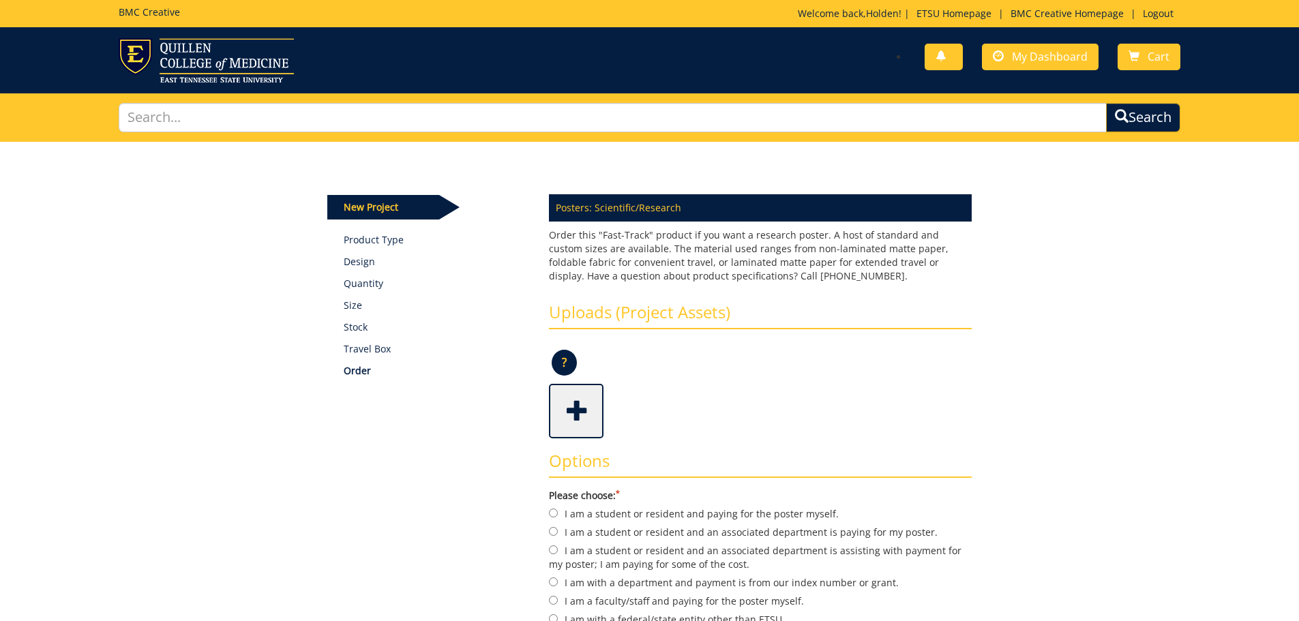
scroll to position [205, 0]
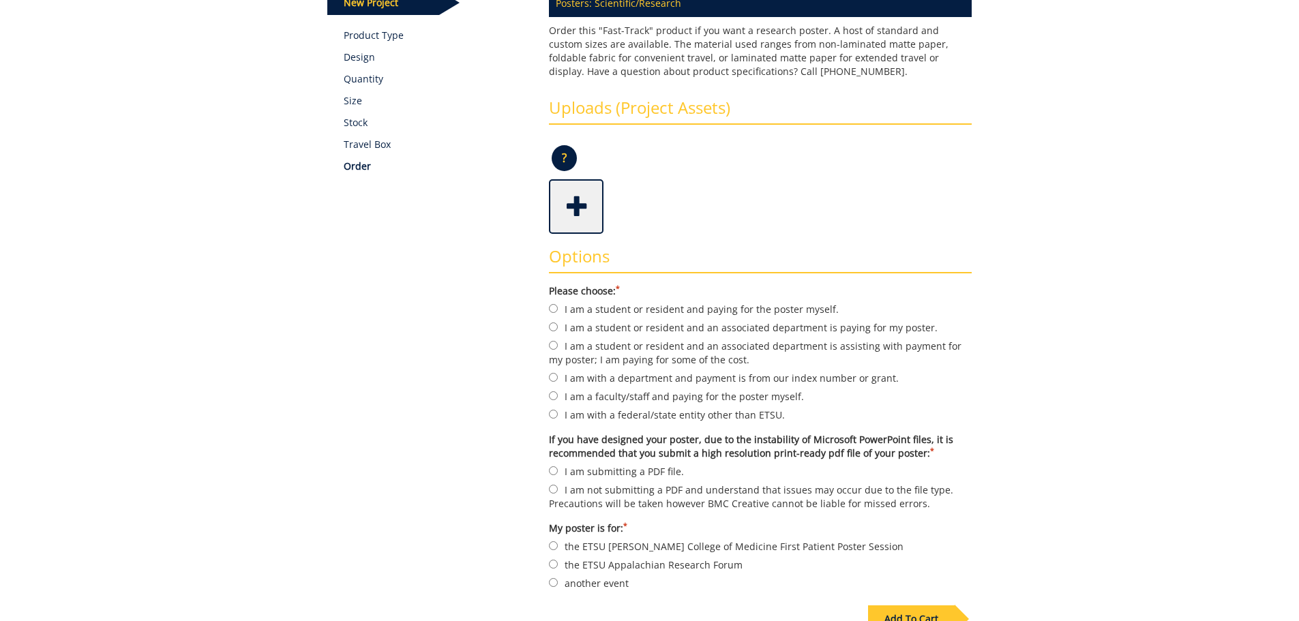
click at [570, 198] on span at bounding box center [577, 205] width 55 height 48
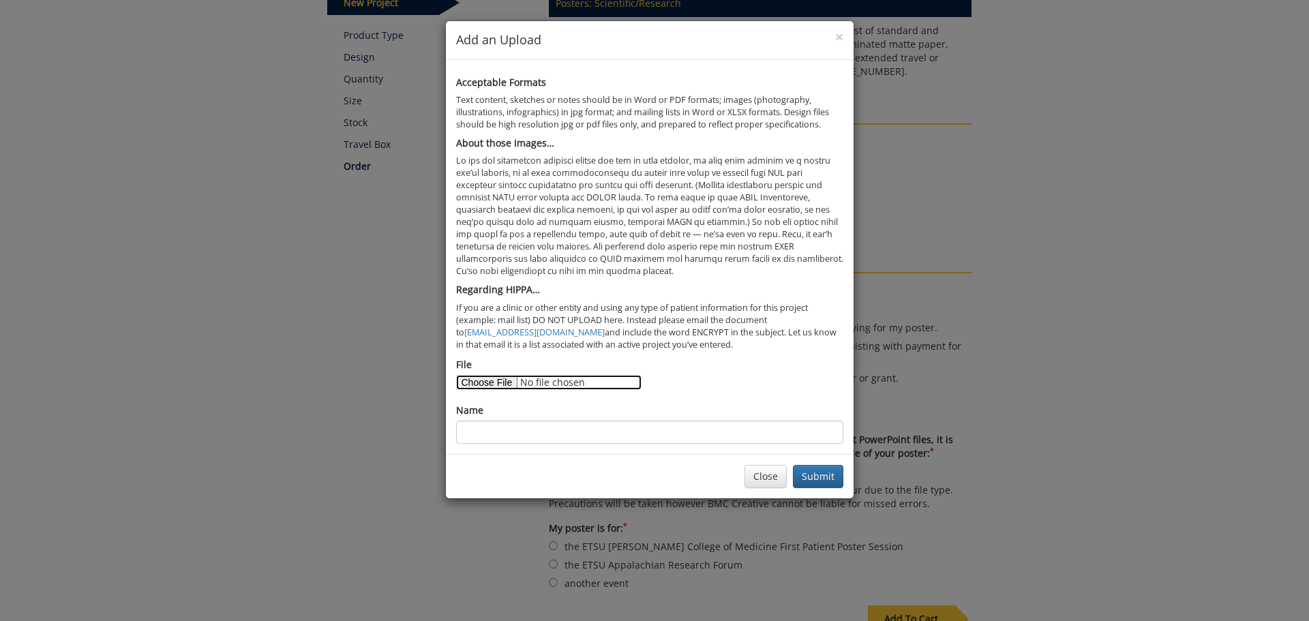
click at [497, 389] on input "File" at bounding box center [548, 382] width 185 height 15
type input "C:\fakepath\Our Goals Poster.pdf"
click at [583, 434] on input "Name" at bounding box center [649, 432] width 387 height 23
type input "CBAT Goals Poster"
click at [824, 477] on button "Submit" at bounding box center [818, 476] width 50 height 23
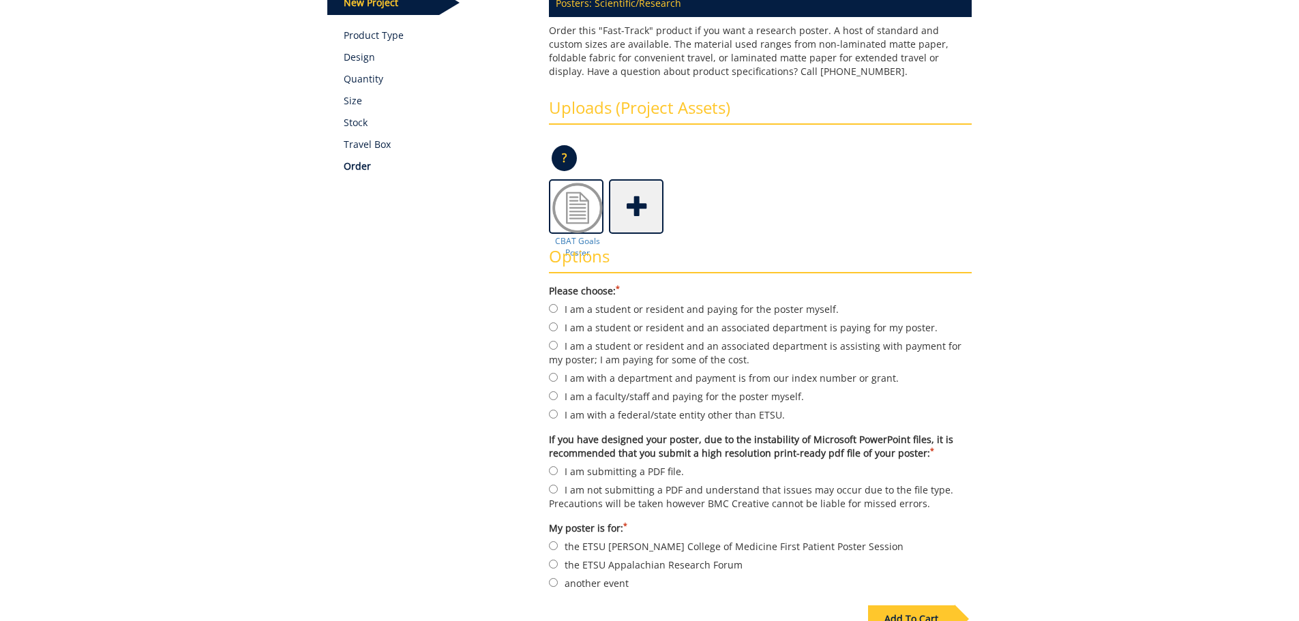
scroll to position [273, 0]
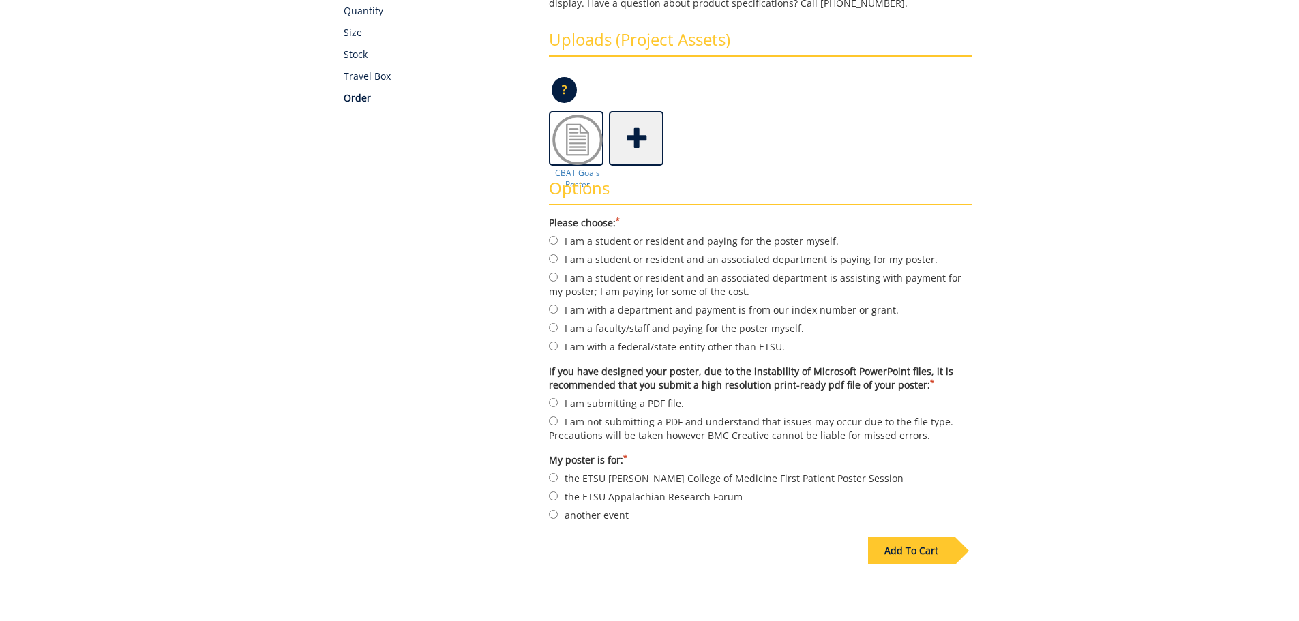
click at [757, 309] on label "I am with a department and payment is from our index number or grant." at bounding box center [760, 309] width 423 height 15
click at [558, 309] on input "I am with a department and payment is from our index number or grant." at bounding box center [553, 309] width 9 height 9
radio input "true"
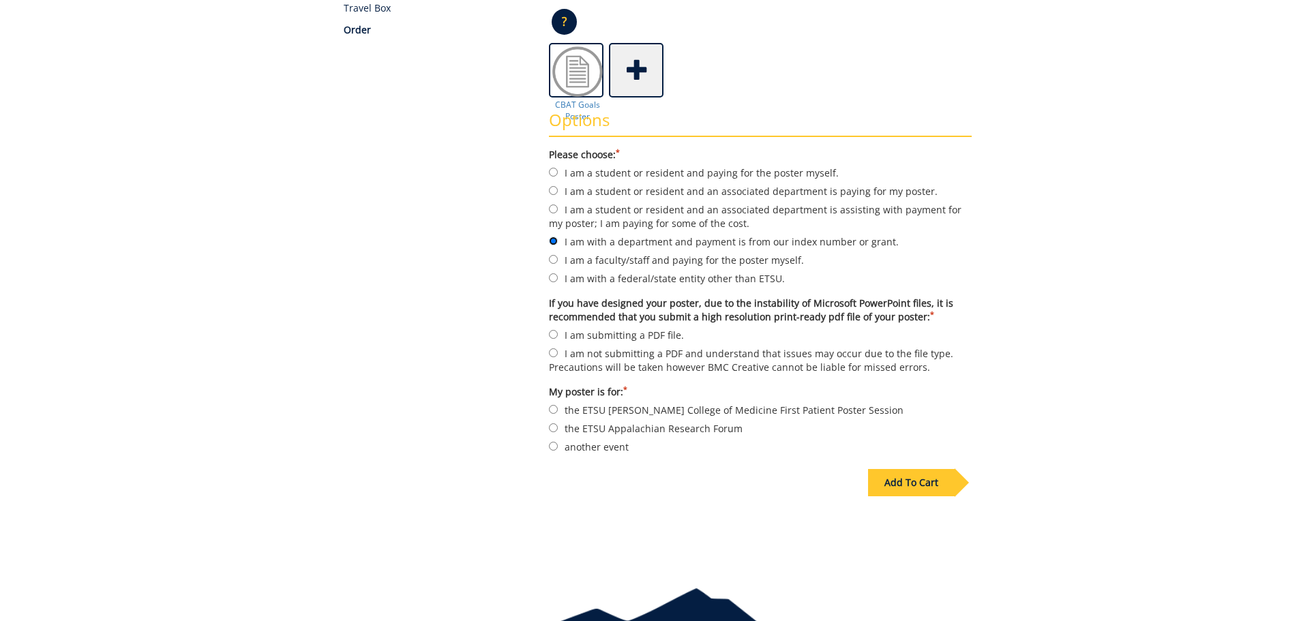
scroll to position [409, 0]
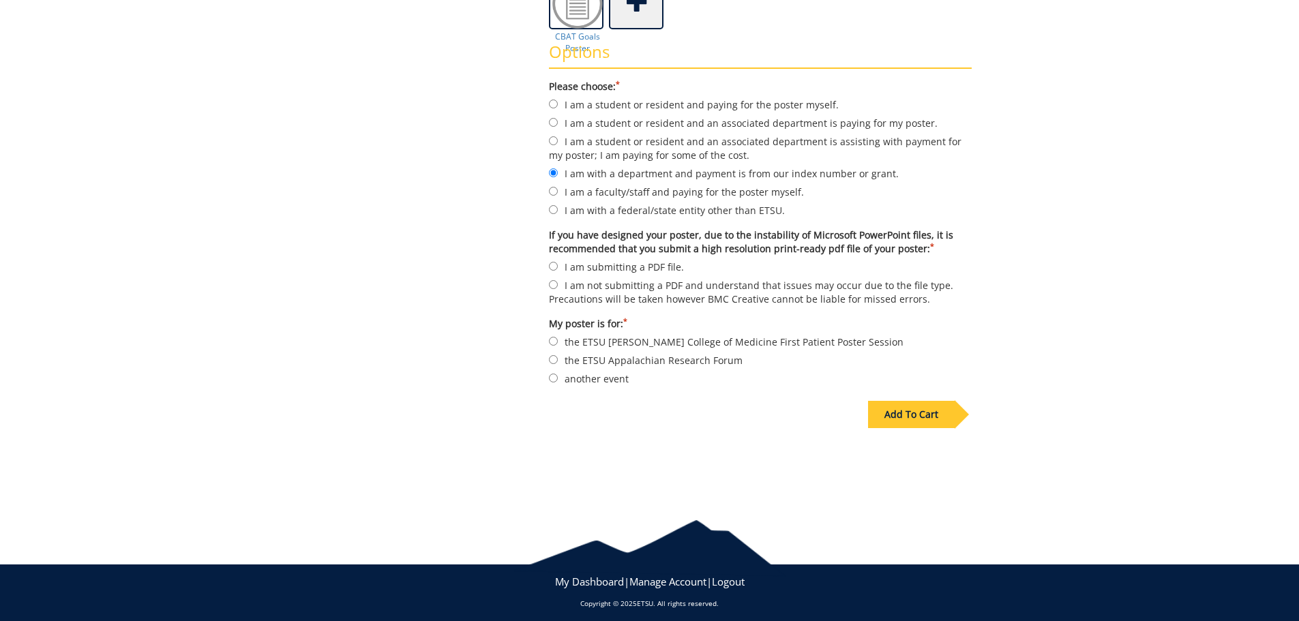
click at [608, 268] on label "I am submitting a PDF file." at bounding box center [760, 266] width 423 height 15
click at [558, 268] on input "I am submitting a PDF file." at bounding box center [553, 266] width 9 height 9
radio input "true"
click at [614, 376] on label "another event" at bounding box center [760, 378] width 423 height 15
click at [558, 376] on input "another event" at bounding box center [553, 378] width 9 height 9
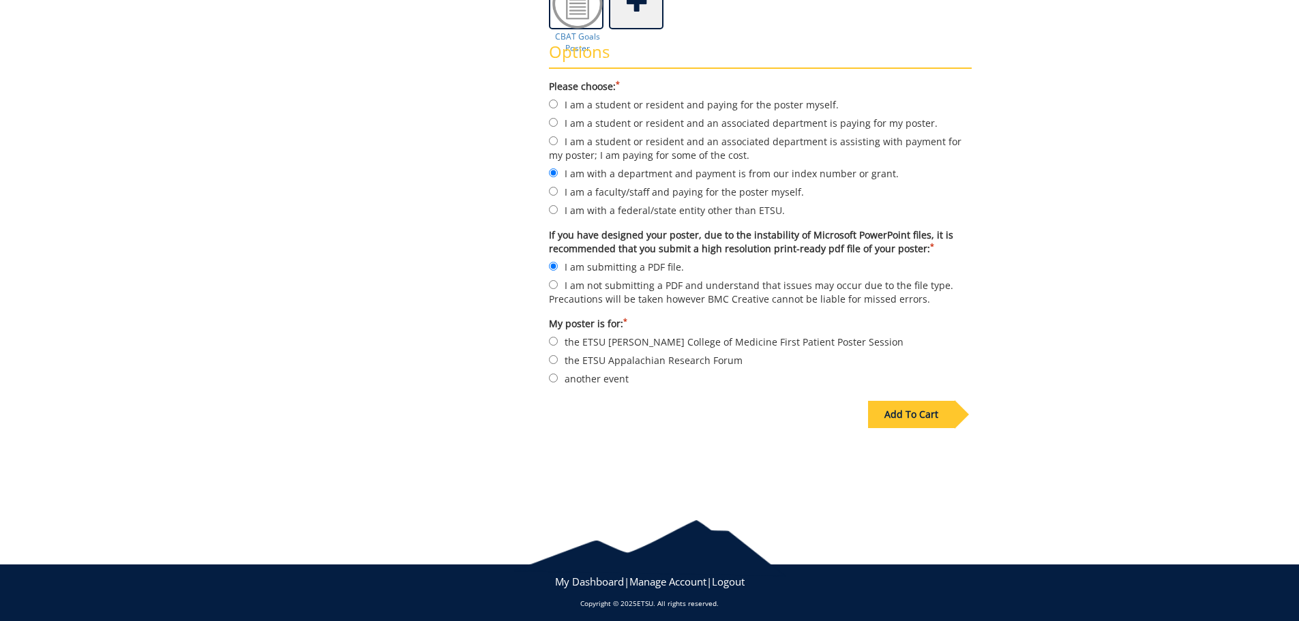
radio input "true"
click at [924, 410] on div "Add To Cart" at bounding box center [911, 414] width 87 height 27
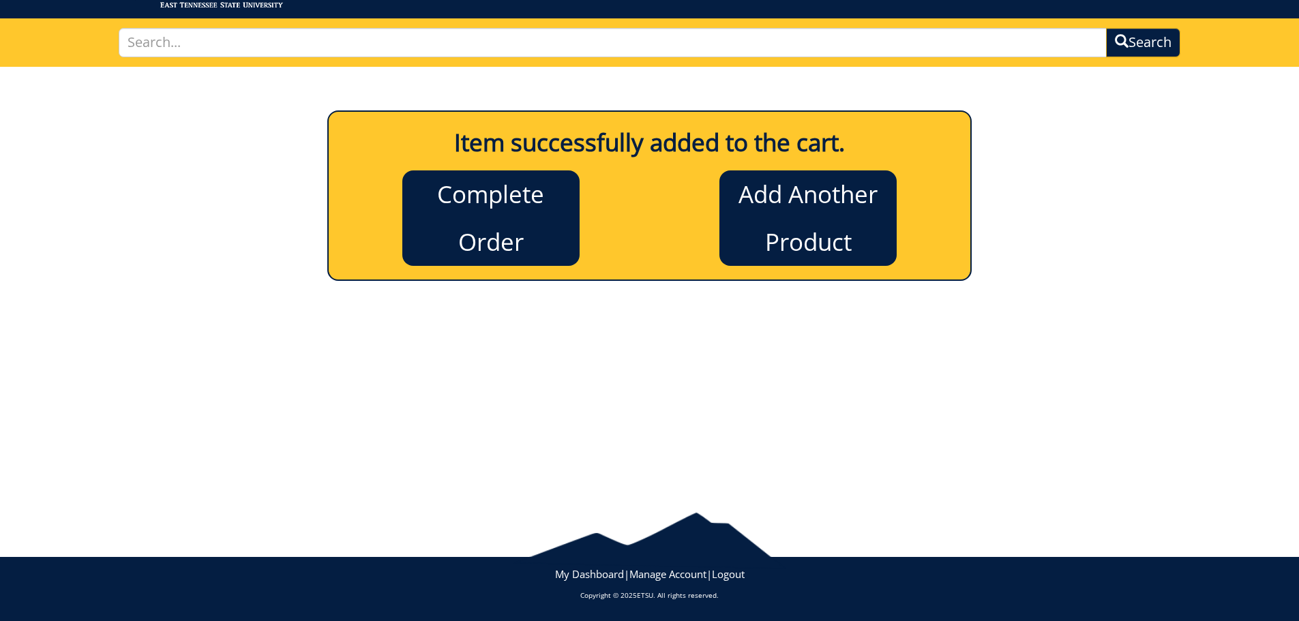
scroll to position [75, 0]
click at [520, 220] on link "Complete Order" at bounding box center [490, 217] width 177 height 95
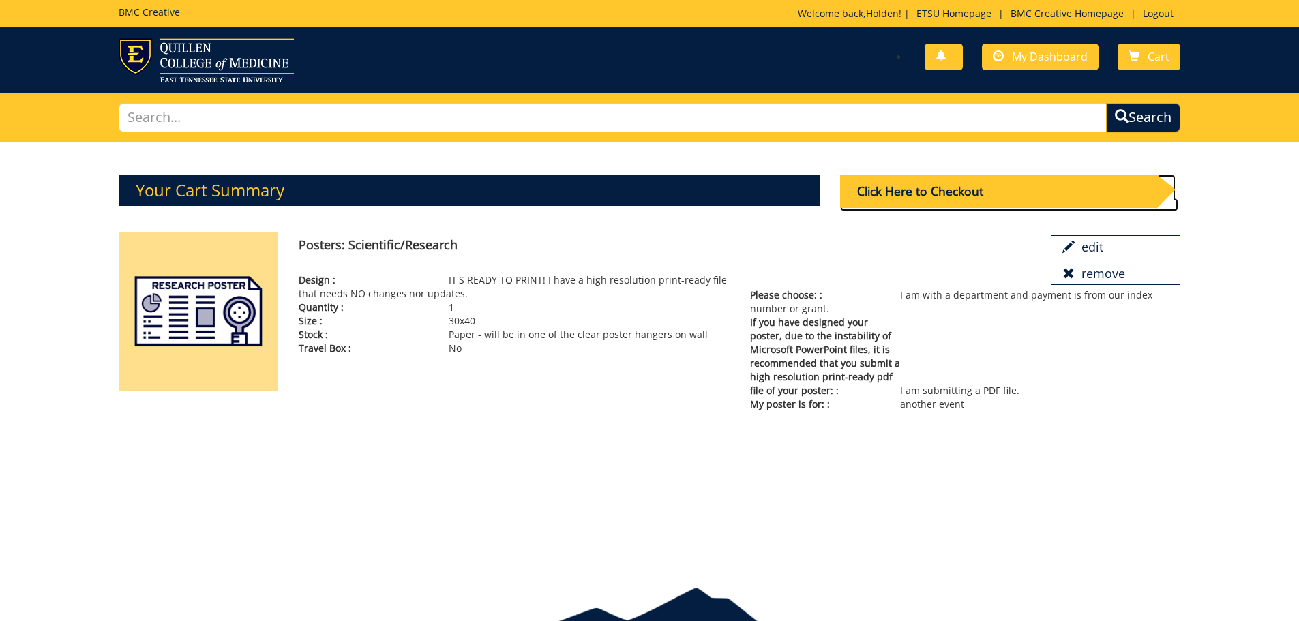
click at [919, 188] on div "Click Here to Checkout" at bounding box center [998, 191] width 316 height 33
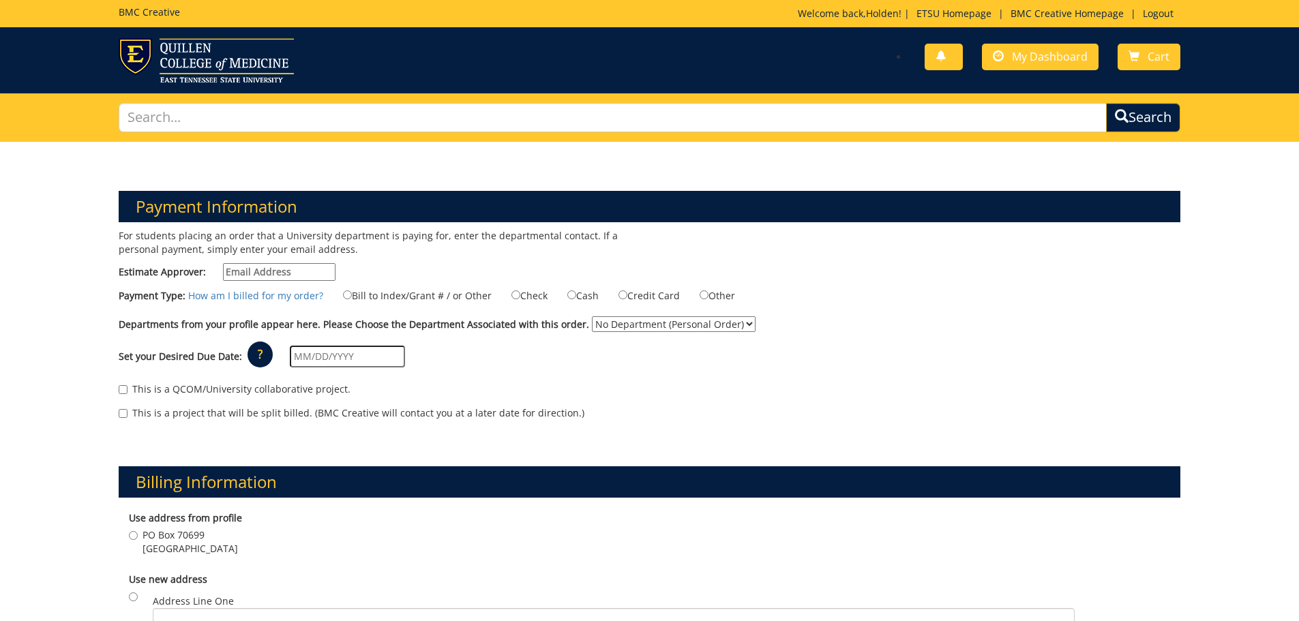
click at [321, 273] on input "Estimate Approver:" at bounding box center [279, 272] width 113 height 18
type input "[EMAIL_ADDRESS][DOMAIN_NAME]"
click at [450, 296] on label "Bill to Index/Grant # / or Other" at bounding box center [409, 295] width 166 height 15
click at [352, 296] on input "Bill to Index/Grant # / or Other" at bounding box center [347, 295] width 9 height 9
radio input "true"
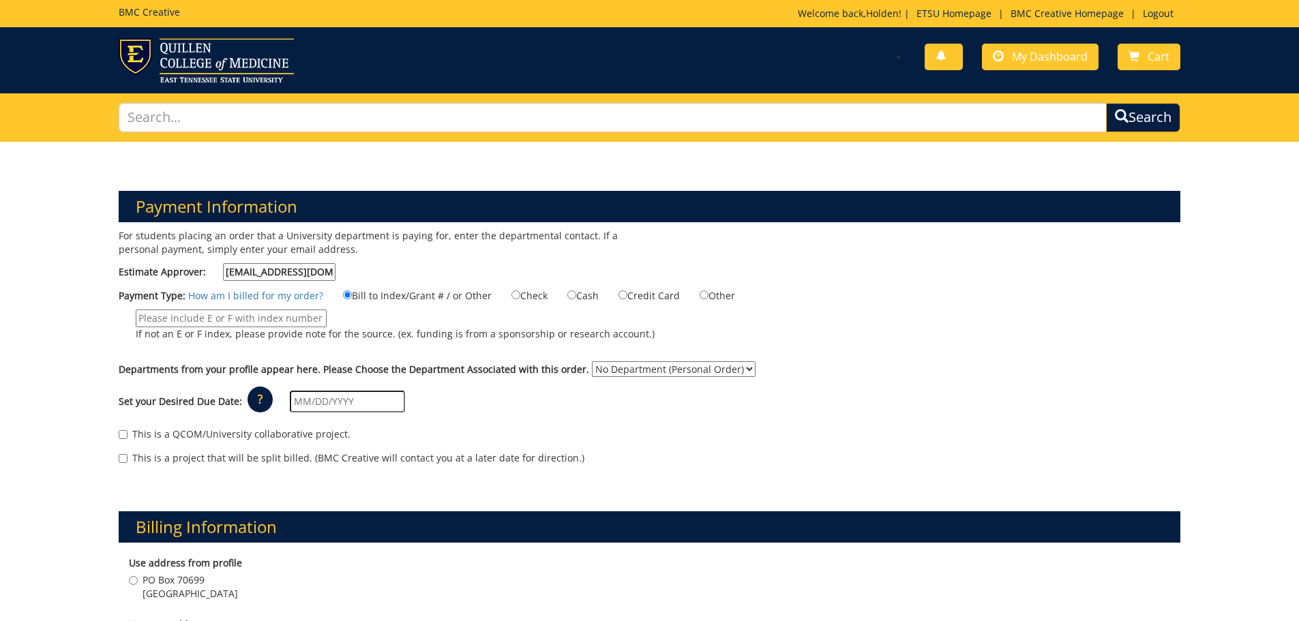
click at [245, 318] on input "If not an E or F index, please provide note for the source. (ex. funding is fro…" at bounding box center [231, 319] width 191 height 18
click at [299, 316] on input "If not an E or F index, please provide note for the source. (ex. funding is fro…" at bounding box center [231, 319] width 191 height 18
paste input "10-50000-100000-100-75450-350-999-208-999"
type input "10-50000-100000-100-75450-350-999-208-999"
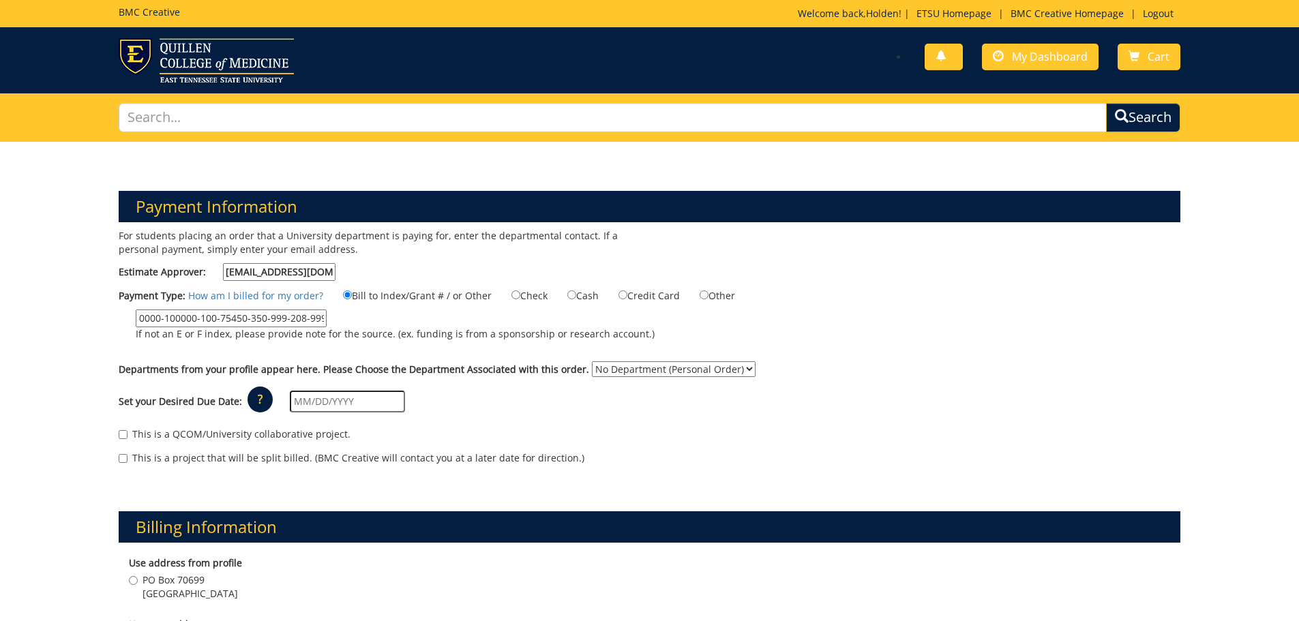
click at [592, 297] on label "Cash" at bounding box center [574, 295] width 48 height 15
click at [576, 297] on input "Cash" at bounding box center [571, 295] width 9 height 9
radio input "true"
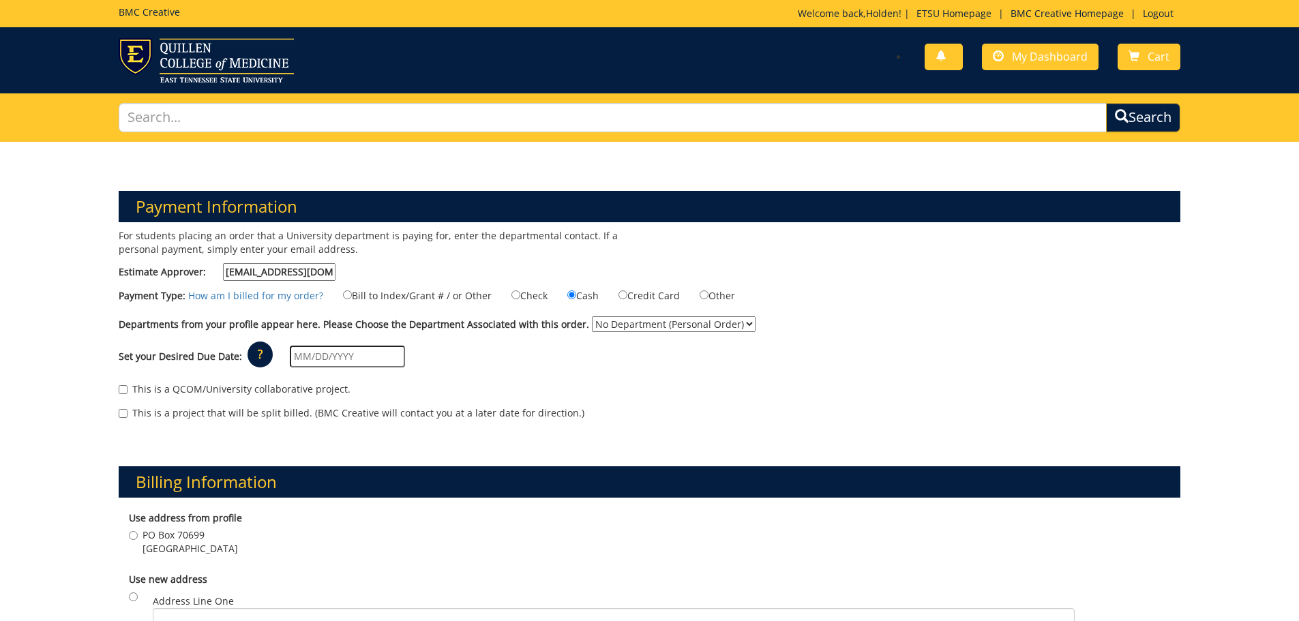
click at [400, 293] on label "Bill to Index/Grant # / or Other" at bounding box center [409, 295] width 166 height 15
click at [352, 293] on input "Bill to Index/Grant # / or Other" at bounding box center [347, 295] width 9 height 9
radio input "true"
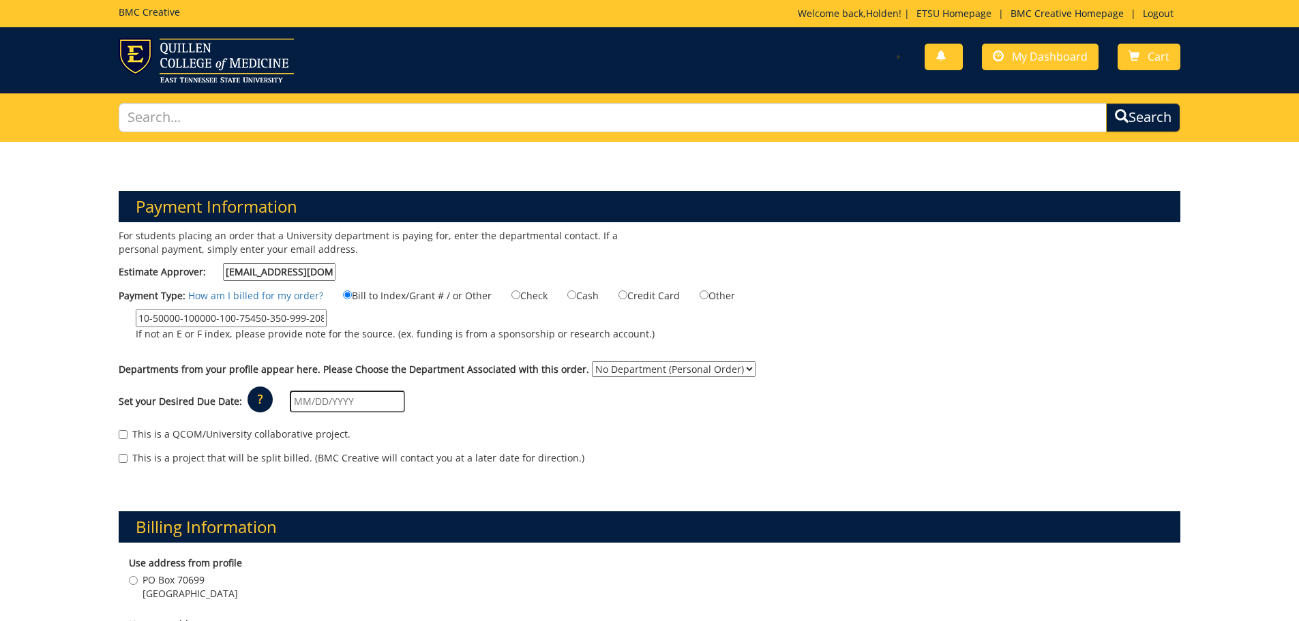
click at [603, 370] on select "No Department (Personal Order) Business and Technology (CBT)" at bounding box center [674, 369] width 164 height 16
select select "33"
click at [592, 361] on select "No Department (Personal Order) Business and Technology (CBT)" at bounding box center [674, 369] width 164 height 16
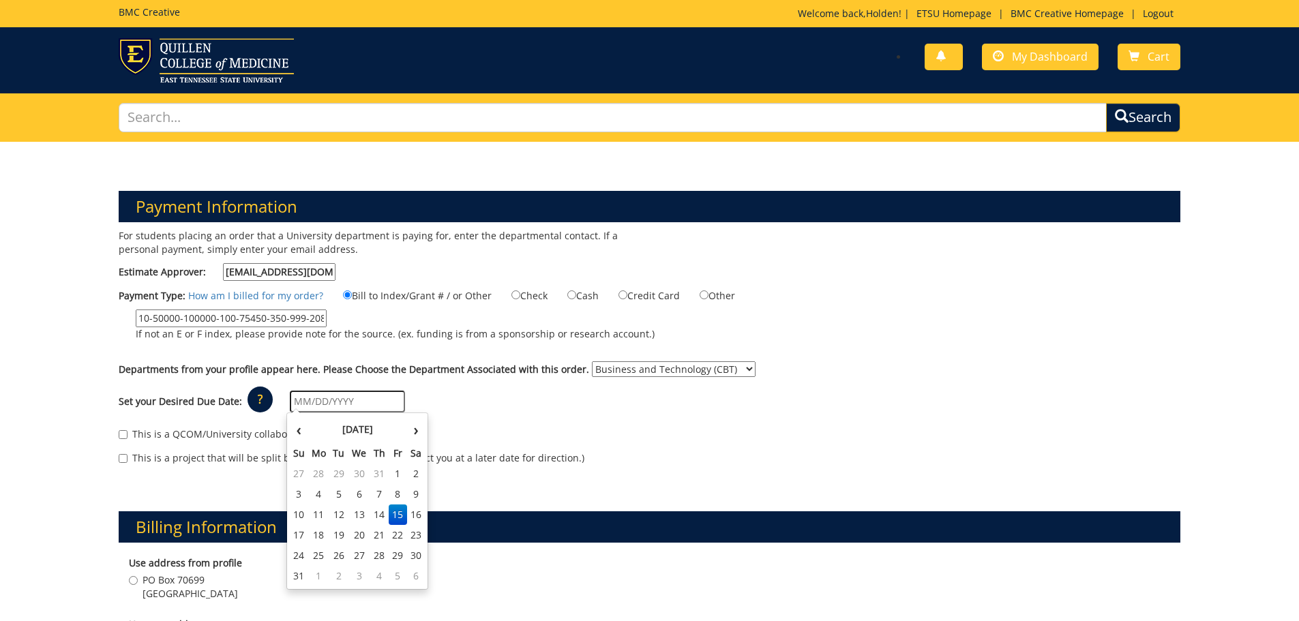
click at [359, 399] on input "text" at bounding box center [347, 402] width 115 height 22
click at [397, 536] on td "22" at bounding box center [398, 535] width 18 height 20
type input "[DATE]"
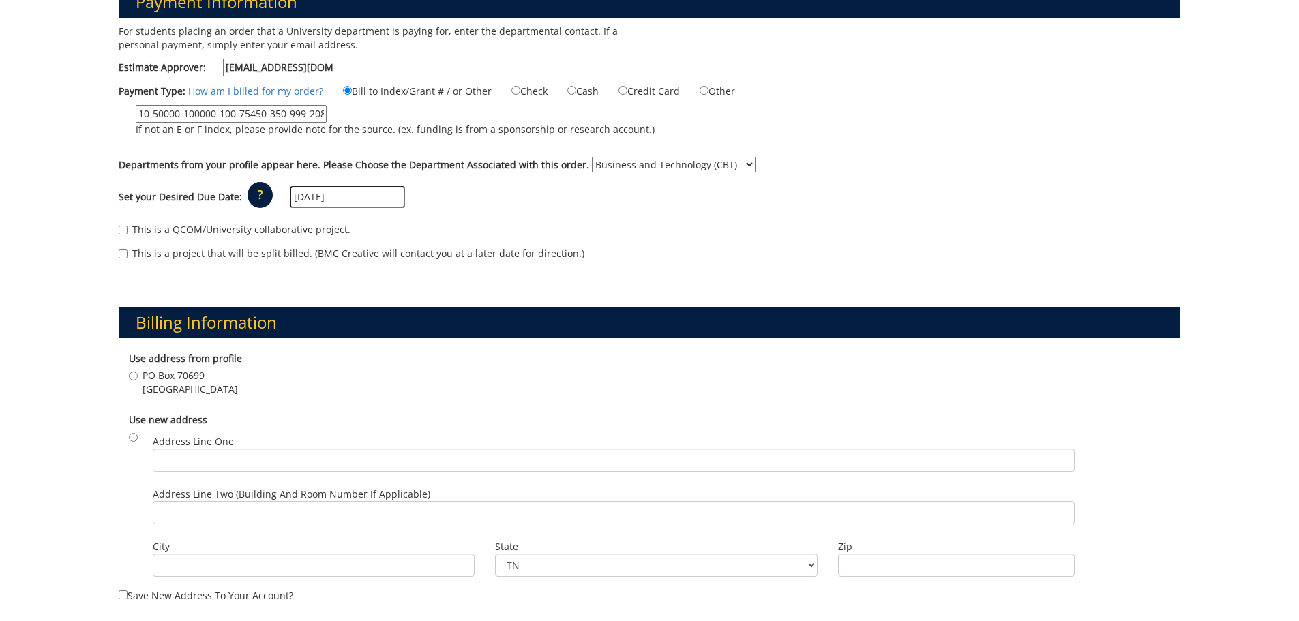
scroll to position [341, 0]
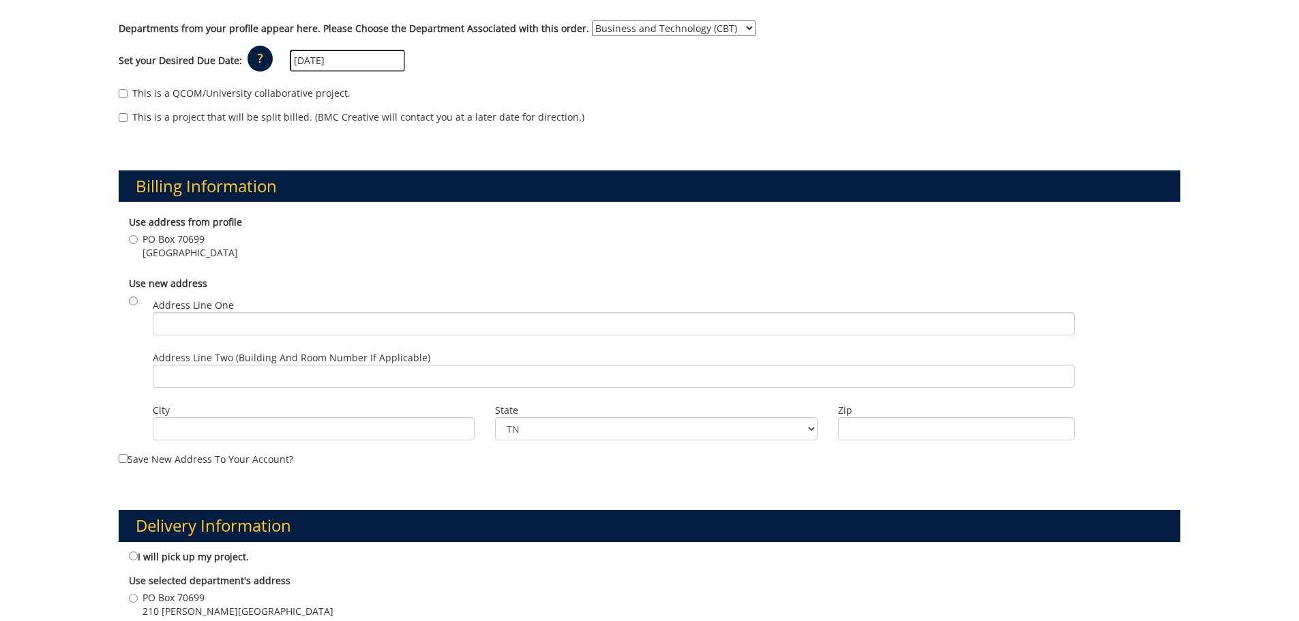
click at [140, 248] on label "PO Box 70699 Johnson City , TN 37614" at bounding box center [183, 246] width 109 height 27
click at [138, 244] on input "PO Box 70699 Johnson City , TN 37614" at bounding box center [133, 239] width 9 height 9
radio input "true"
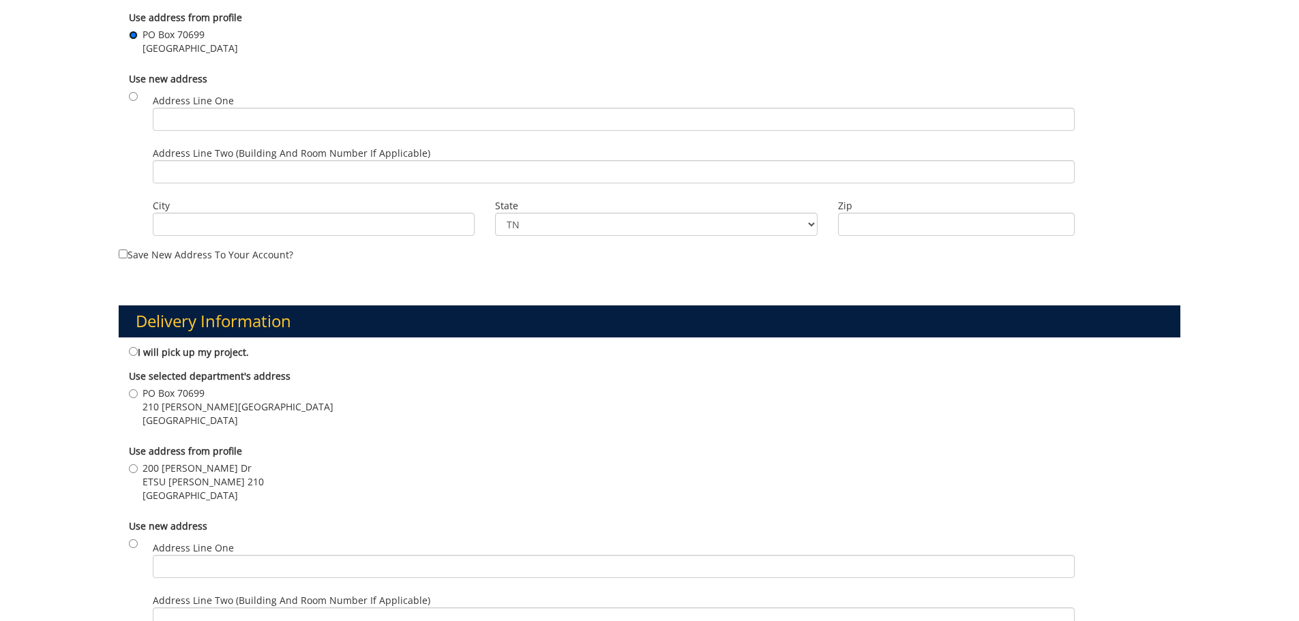
scroll to position [614, 0]
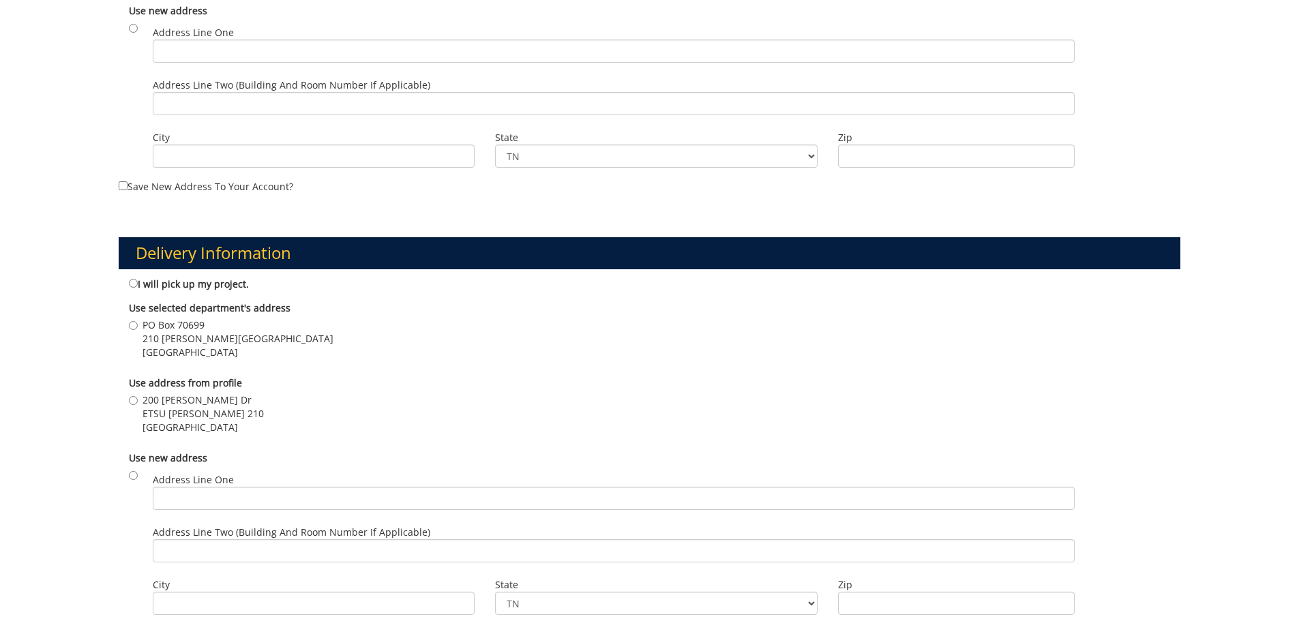
click at [185, 349] on span "Johnson City , TN 37614" at bounding box center [238, 353] width 191 height 14
click at [138, 330] on input "PO Box 70699 210 Sam-Wilson Hall Johnson City , TN 37614" at bounding box center [133, 325] width 9 height 9
radio input "true"
click at [175, 434] on div "200 Ross Dr ETSU SAM-WILSON HALL 210 Johnson City , TN 37614" at bounding box center [650, 416] width 1042 height 44
click at [122, 396] on div "Use address from profile 200 Ross Dr ETSU SAM-WILSON HALL 210 Johnson City , TN…" at bounding box center [650, 407] width 1063 height 75
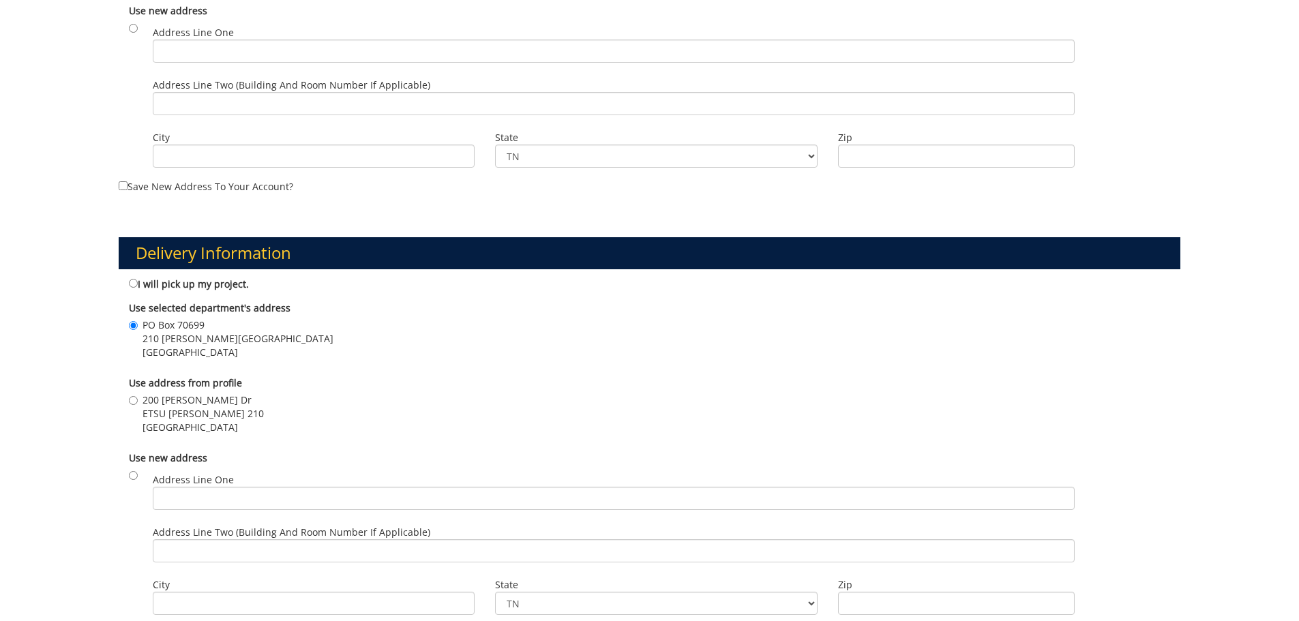
click at [148, 402] on span "200 [PERSON_NAME] Dr" at bounding box center [203, 401] width 121 height 14
click at [138, 402] on input "200 Ross Dr ETSU SAM-WILSON HALL 210 Johnson City , TN 37614" at bounding box center [133, 400] width 9 height 9
radio input "true"
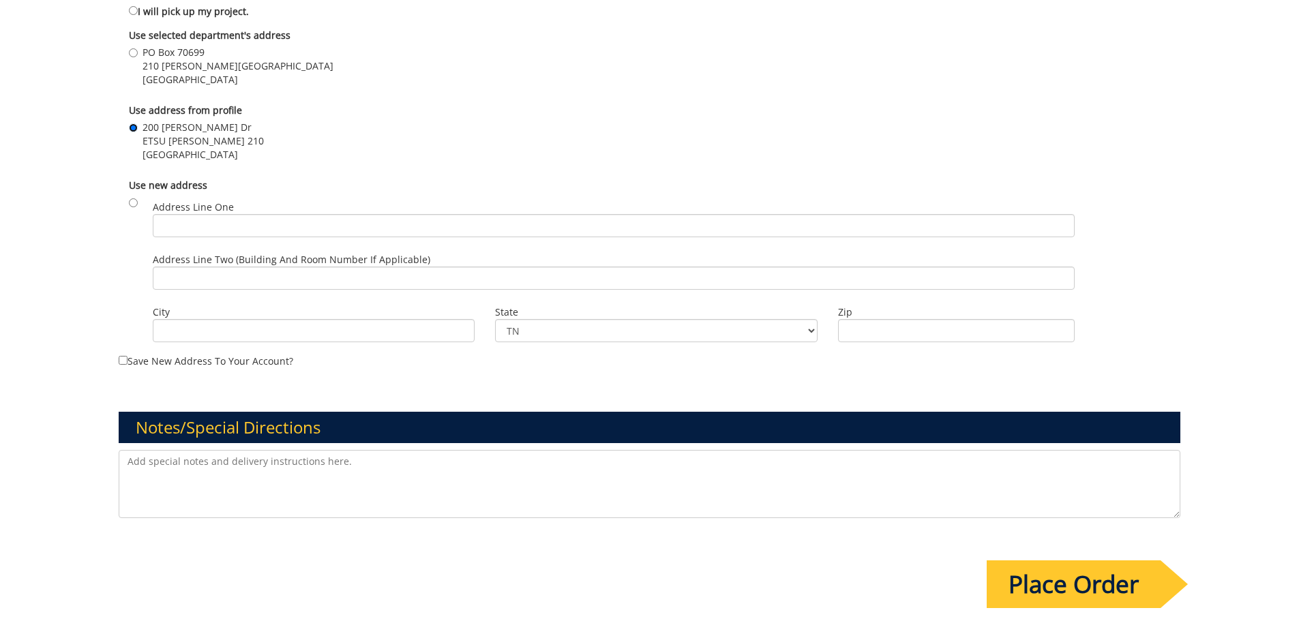
scroll to position [1063, 0]
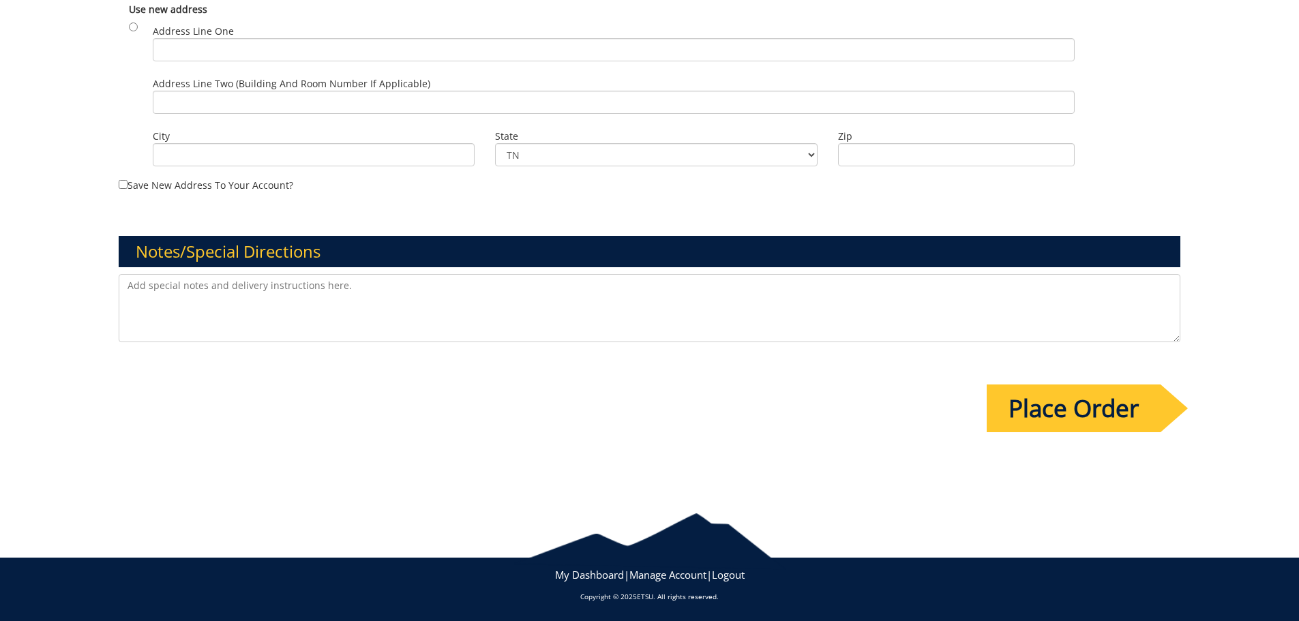
click at [1144, 405] on input "Place Order" at bounding box center [1074, 409] width 174 height 48
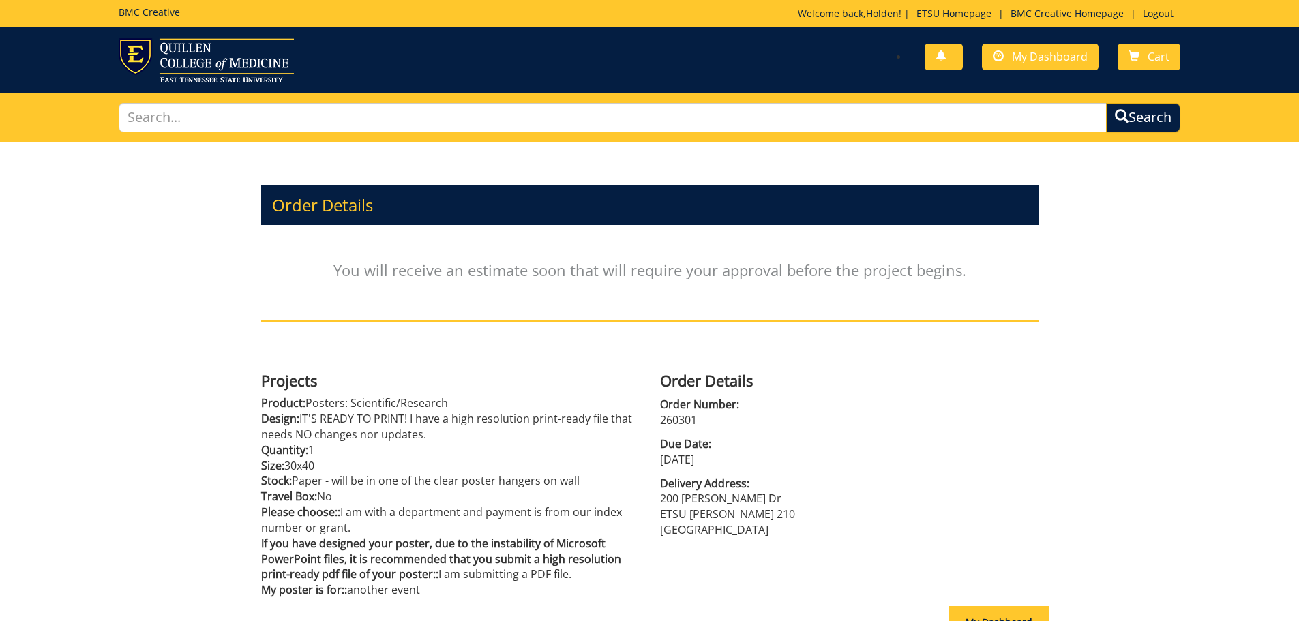
scroll to position [150, 0]
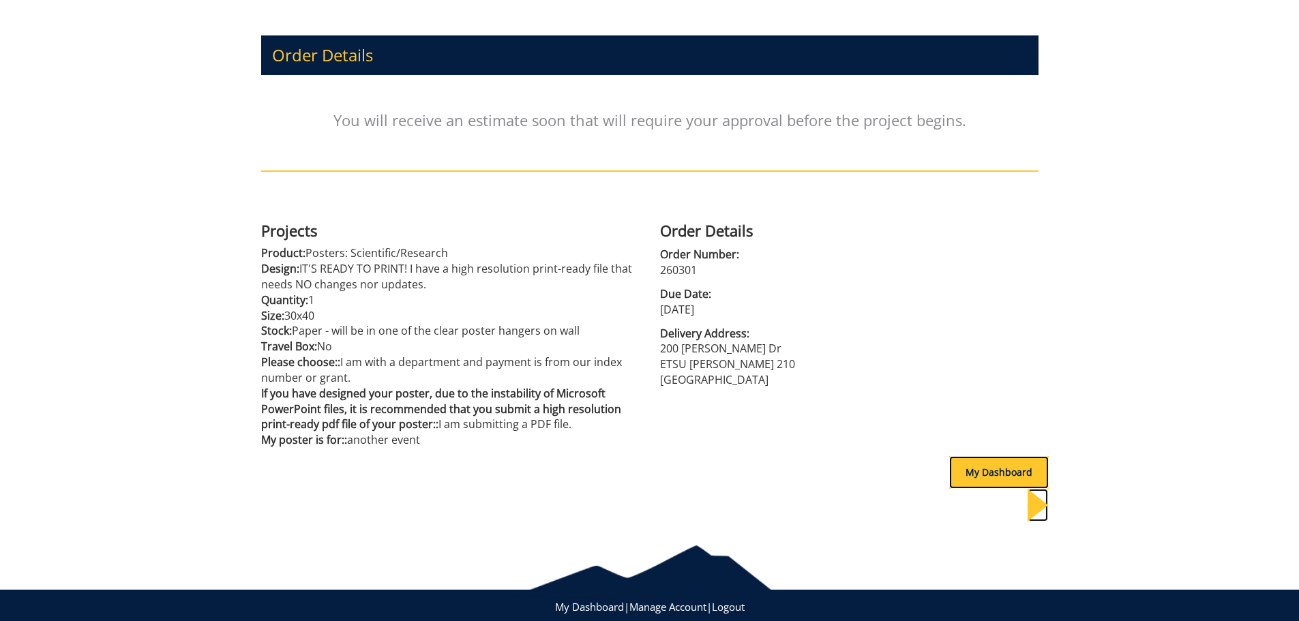
click at [990, 479] on div "My Dashboard" at bounding box center [999, 472] width 100 height 33
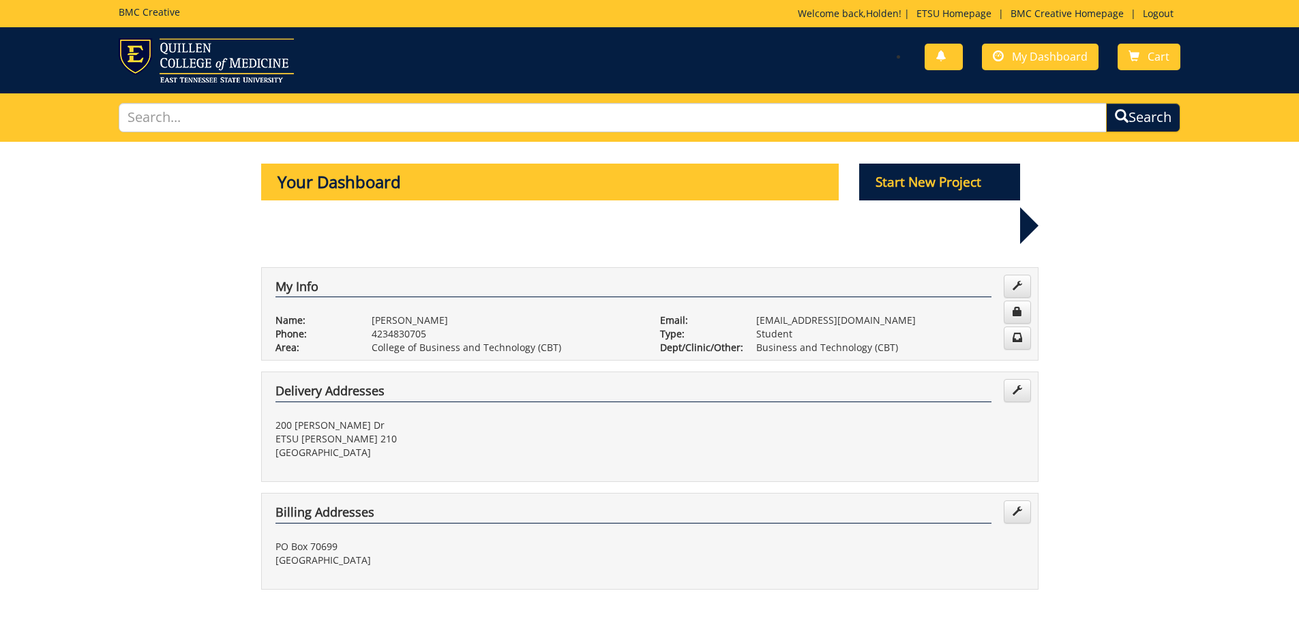
scroll to position [409, 0]
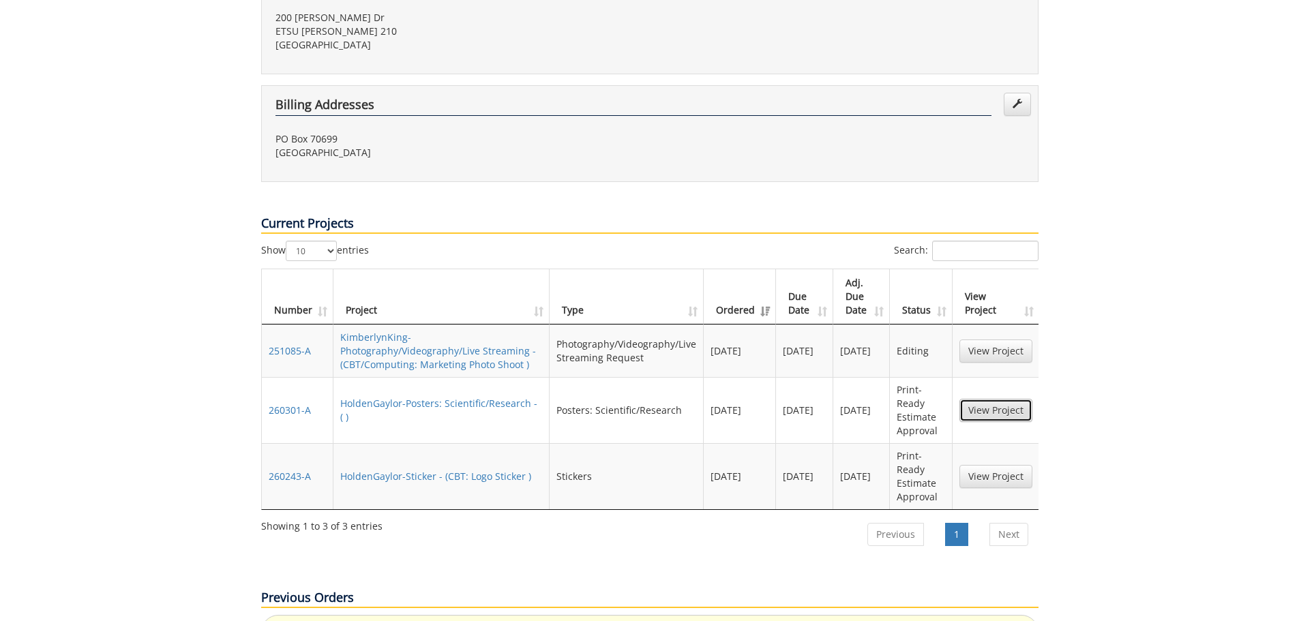
click at [1008, 399] on link "View Project" at bounding box center [996, 410] width 73 height 23
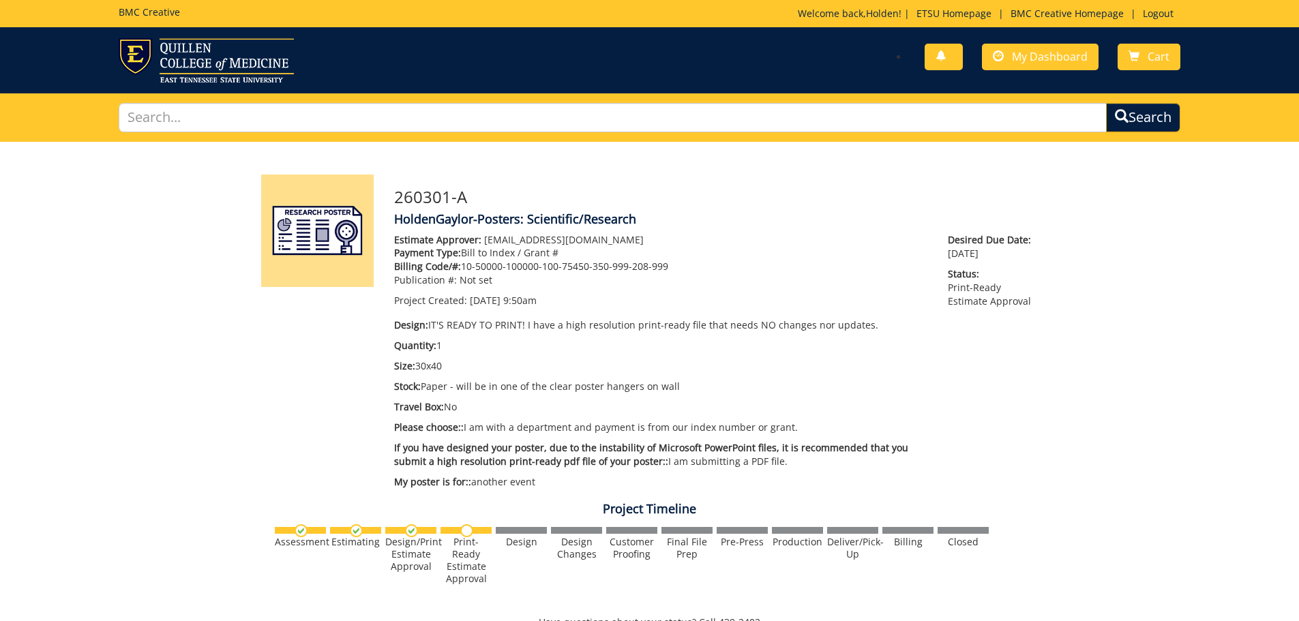
scroll to position [409, 0]
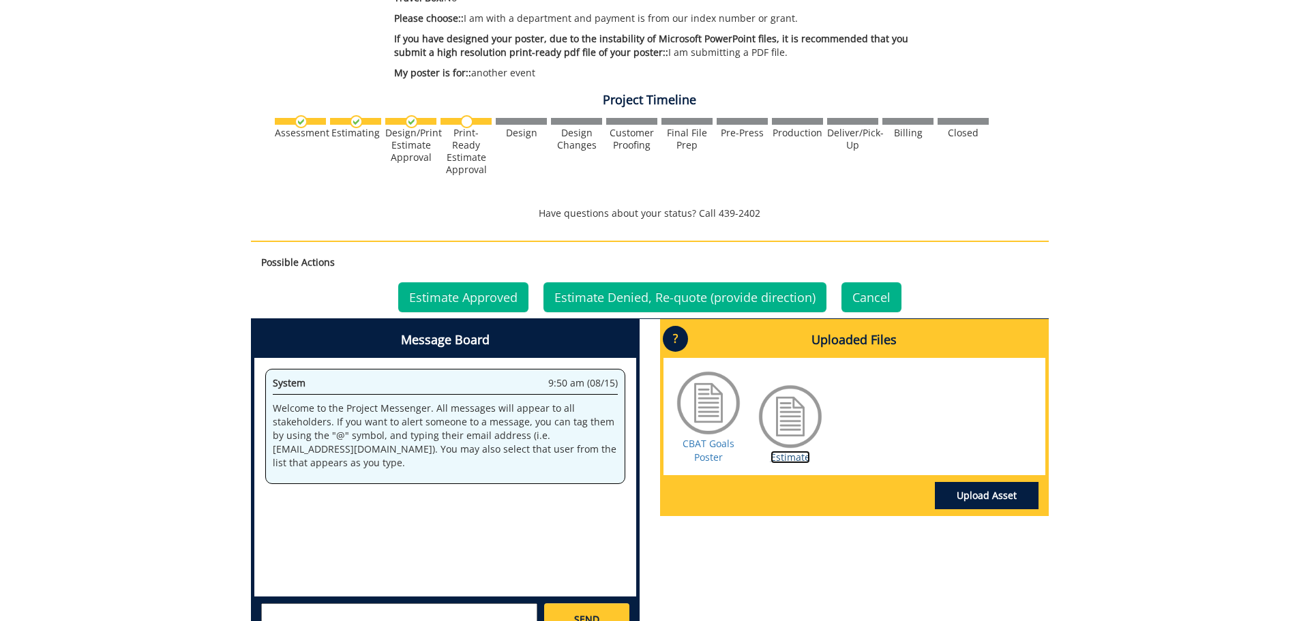
click at [780, 456] on link "Estimate" at bounding box center [791, 457] width 40 height 13
click at [709, 451] on link "CBAT Goals Poster" at bounding box center [709, 450] width 52 height 27
click at [459, 290] on link "Estimate Approved" at bounding box center [463, 297] width 130 height 30
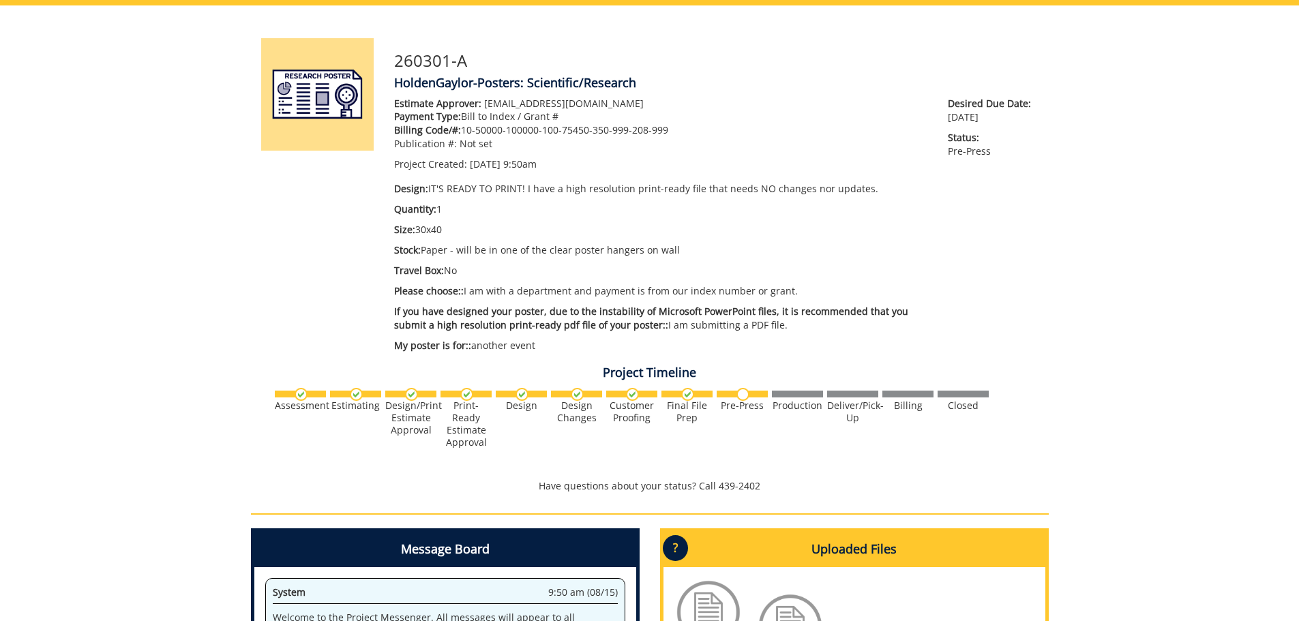
scroll to position [477, 0]
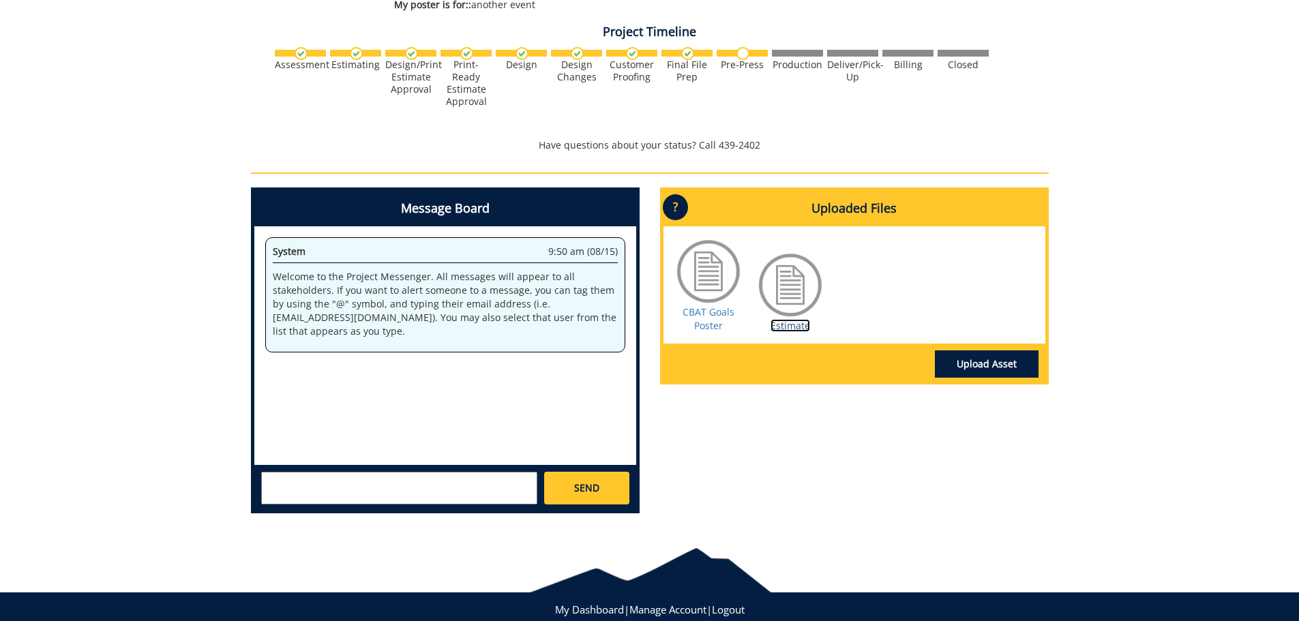
click at [779, 325] on link "Estimate" at bounding box center [791, 325] width 40 height 13
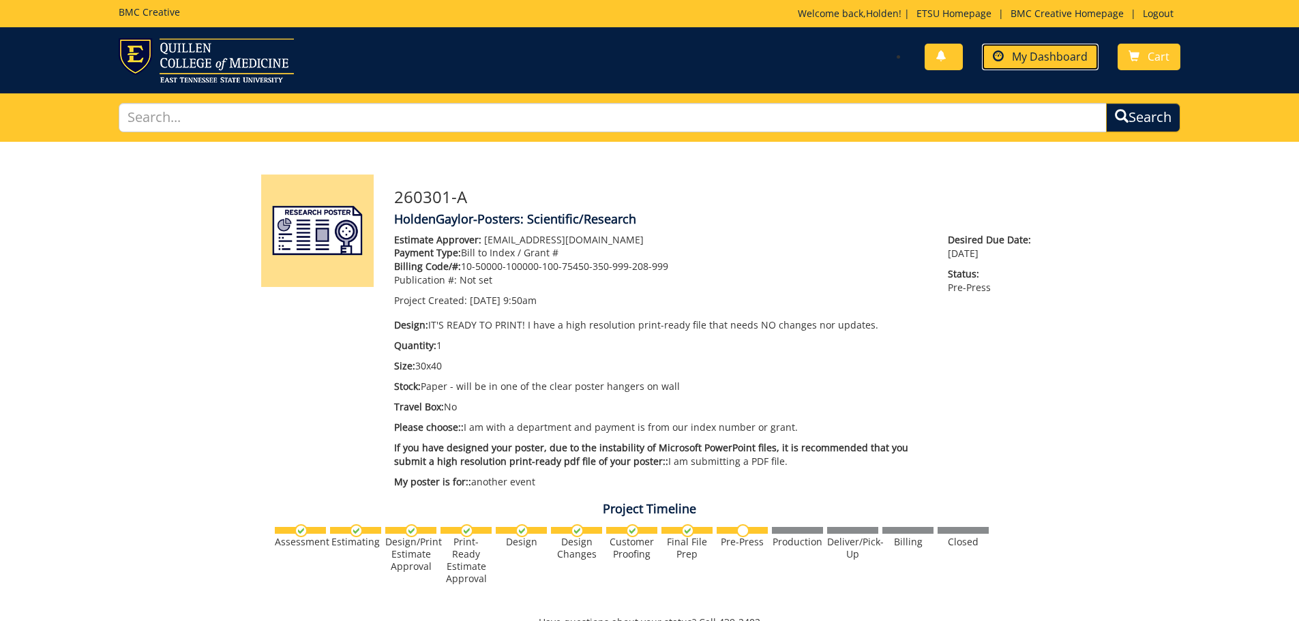
click at [1022, 63] on span "My Dashboard" at bounding box center [1050, 56] width 76 height 15
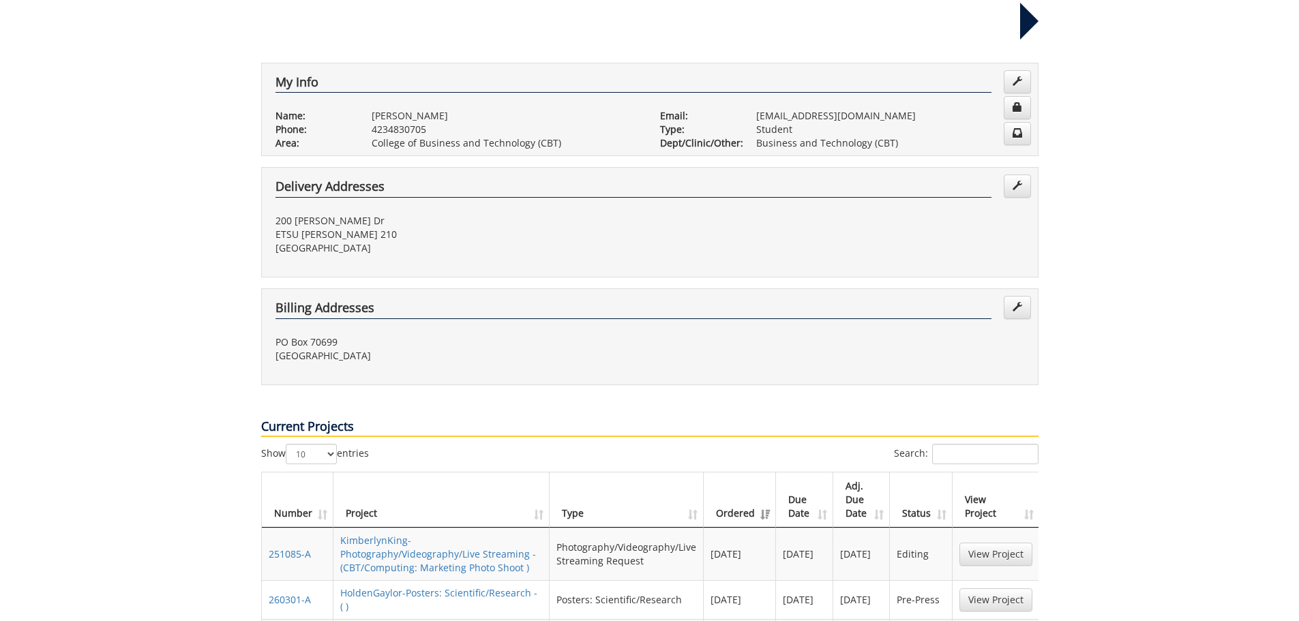
scroll to position [477, 0]
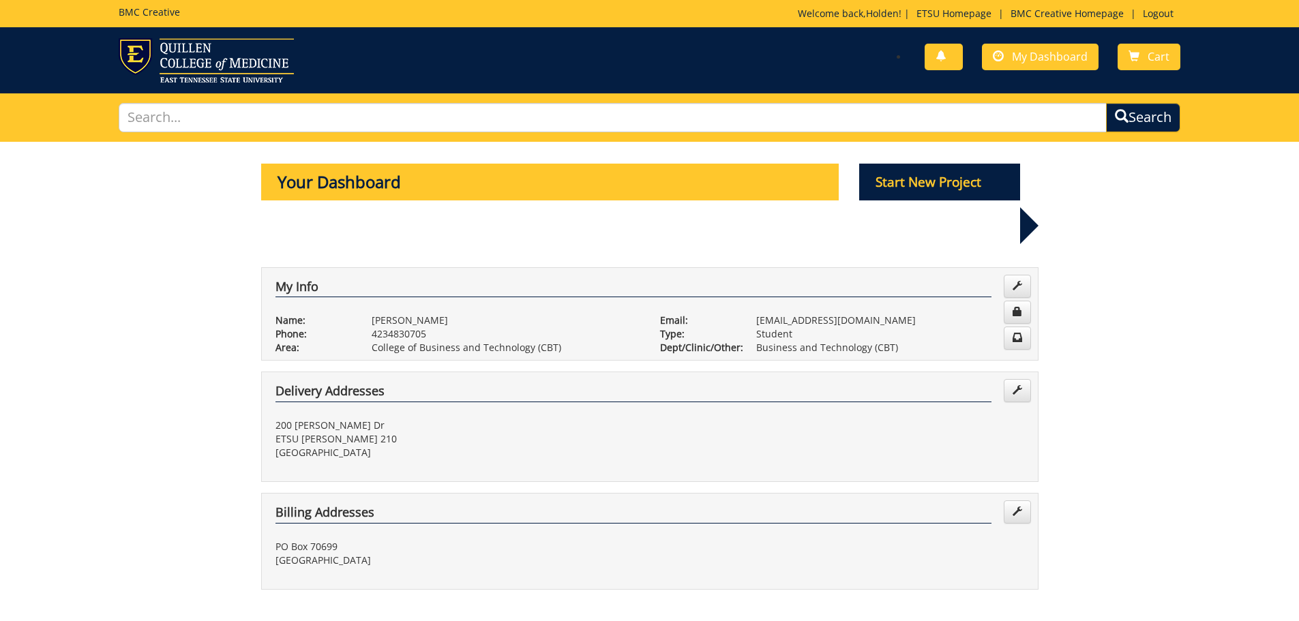
scroll to position [409, 0]
